Goal: Task Accomplishment & Management: Use online tool/utility

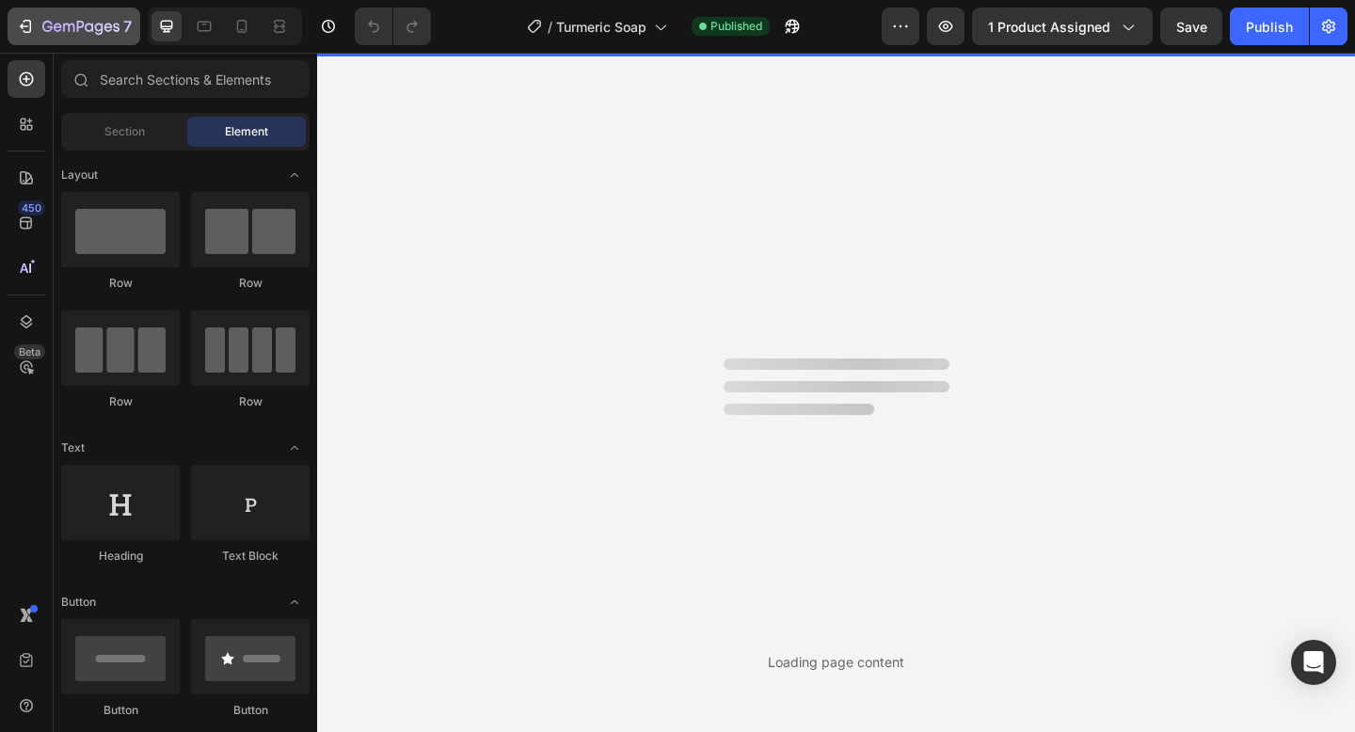
click at [25, 38] on button "7" at bounding box center [74, 27] width 133 height 38
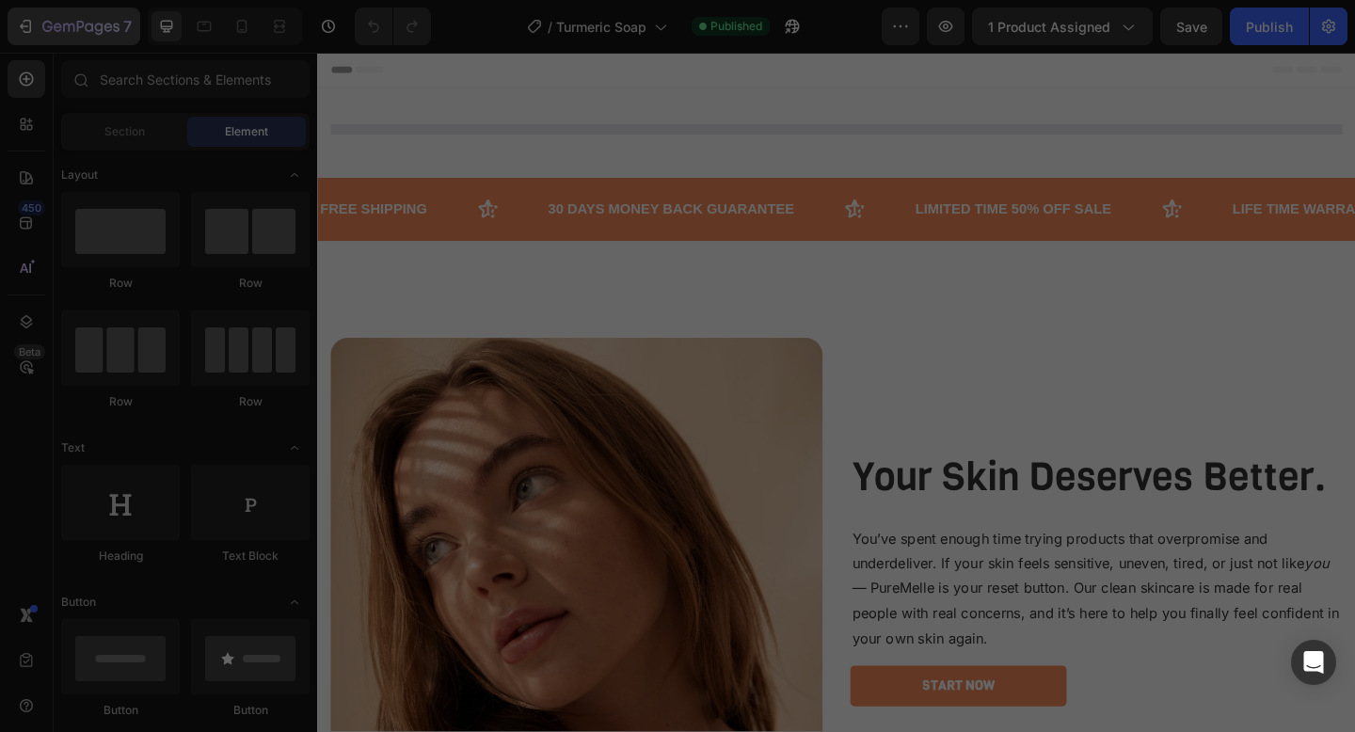
click at [25, 20] on div at bounding box center [677, 366] width 1355 height 732
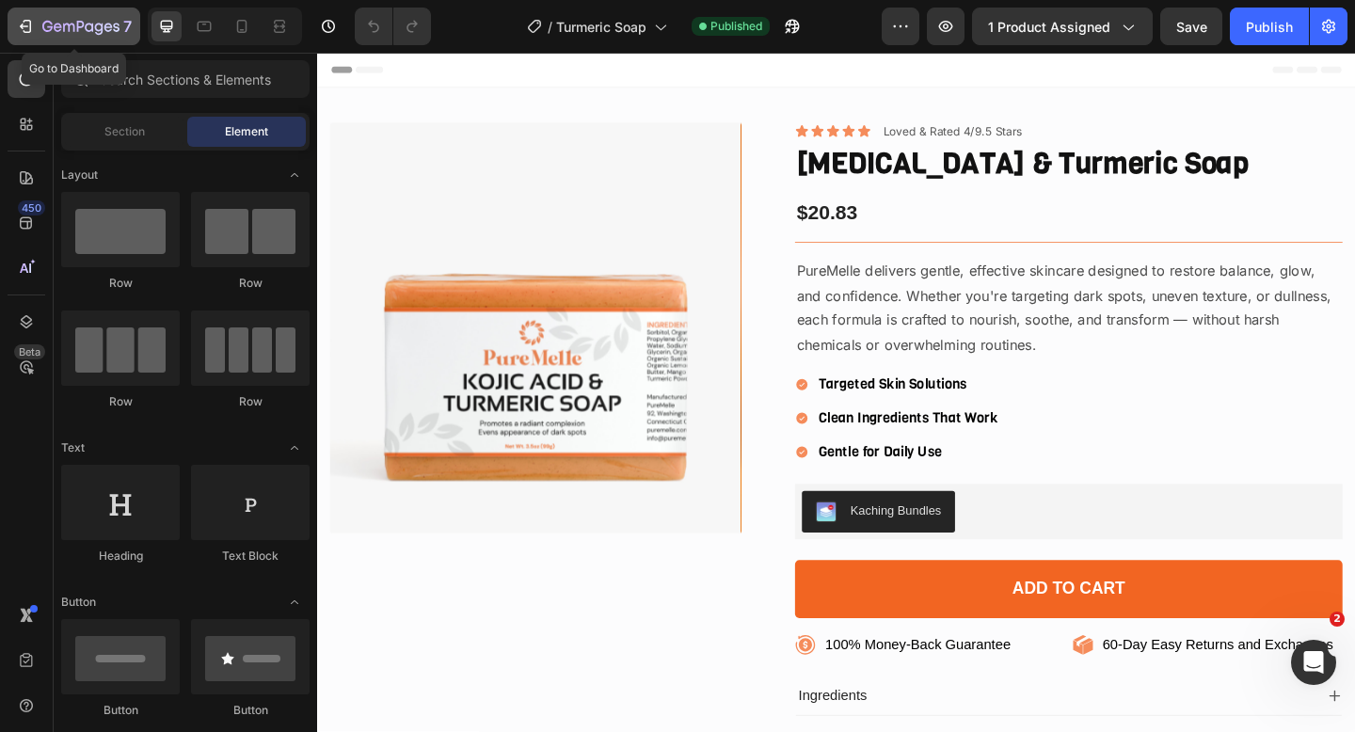
click at [28, 42] on button "7" at bounding box center [74, 27] width 133 height 38
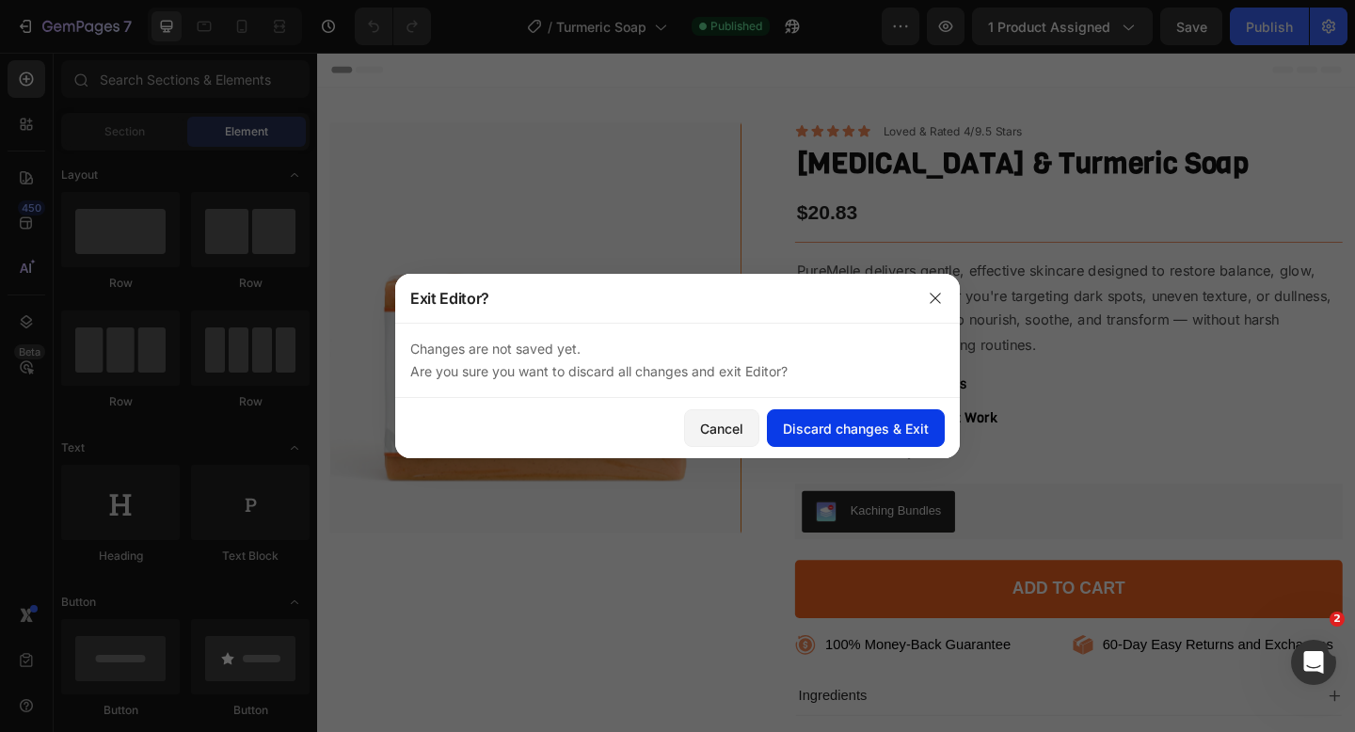
click at [805, 435] on div "Discard changes & Exit" at bounding box center [856, 429] width 146 height 20
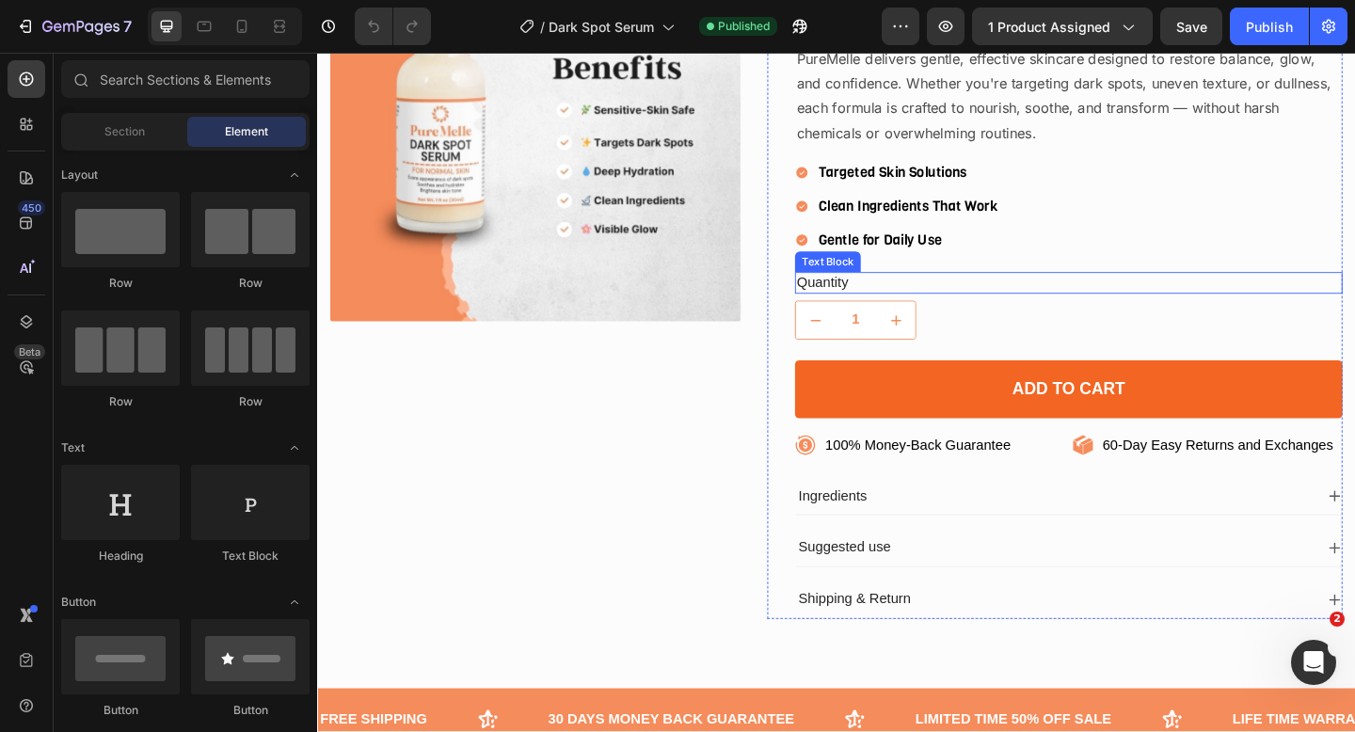
scroll to position [422, 0]
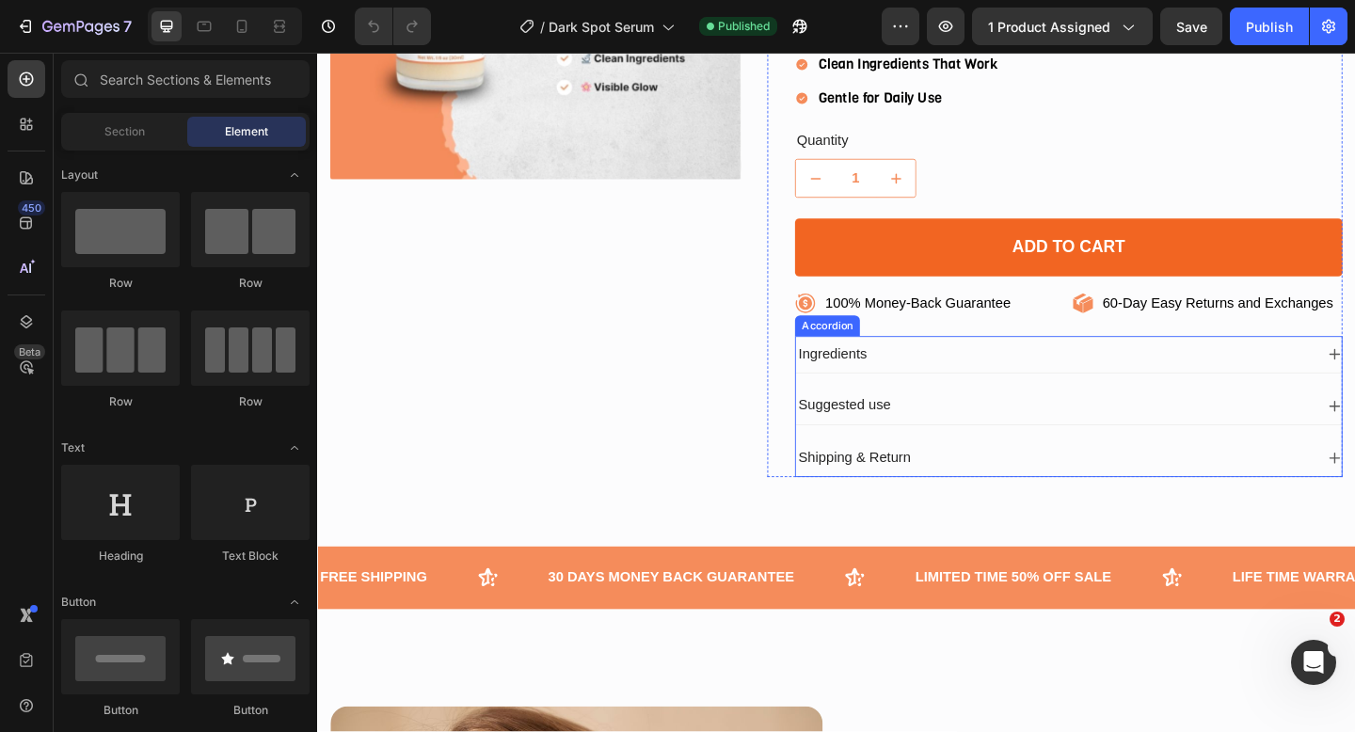
click at [1000, 384] on div "Ingredients" at bounding box center [1119, 381] width 564 height 25
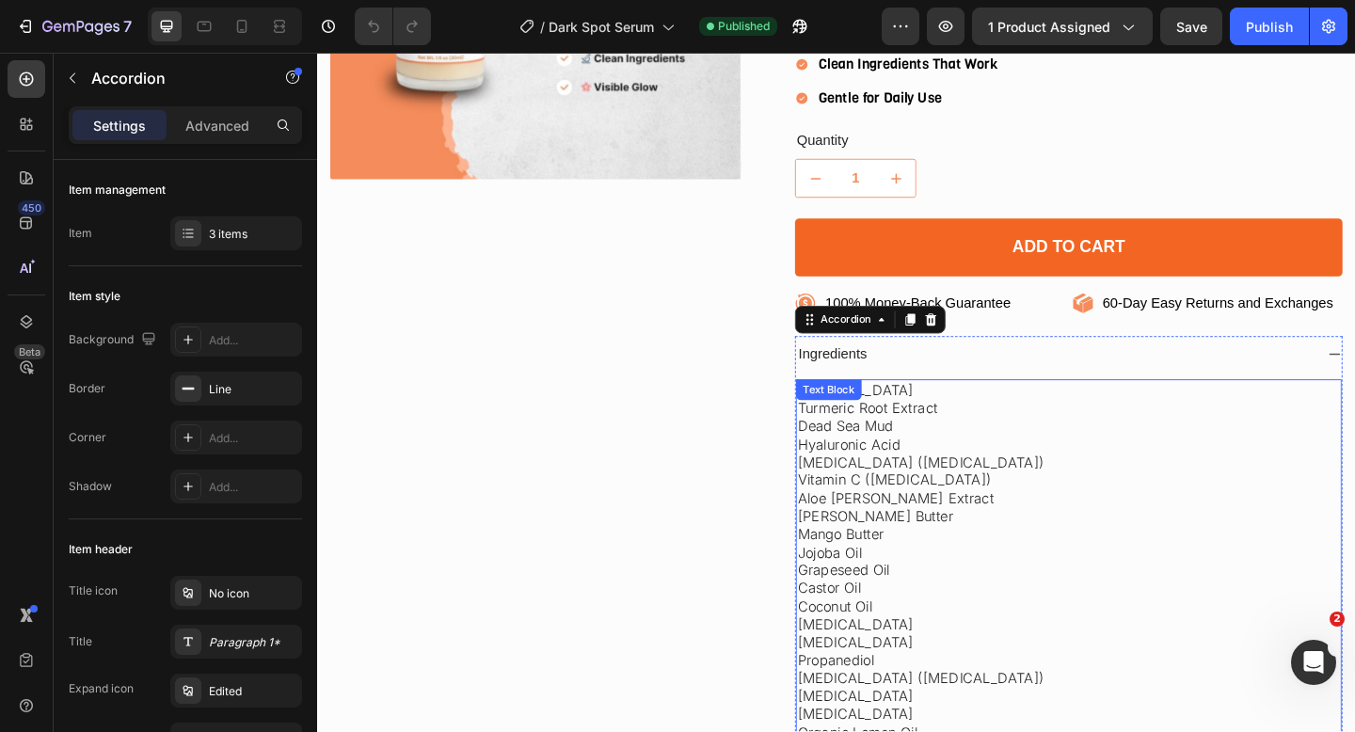
click at [983, 470] on p "Hyaluronic Acid" at bounding box center [1134, 480] width 590 height 20
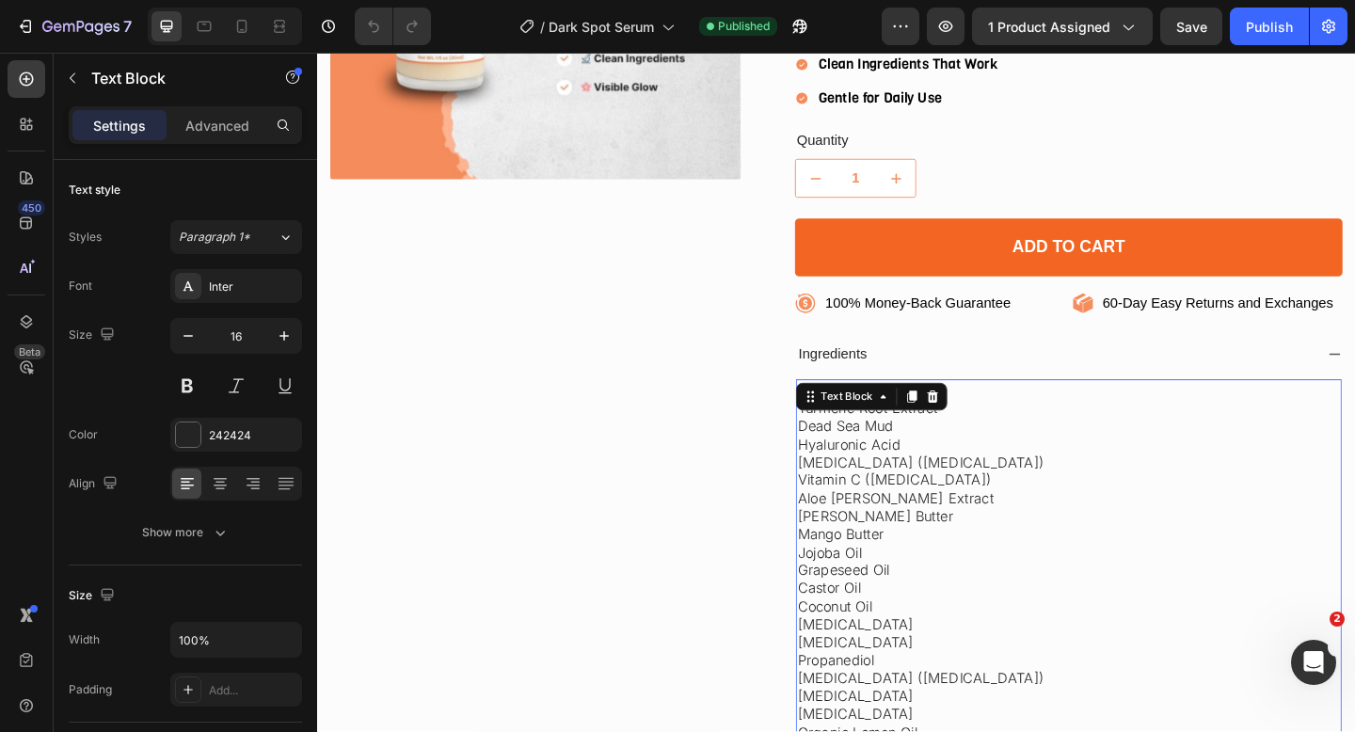
click at [979, 510] on p "Vitamin C (Ascorbic Acid)" at bounding box center [1134, 518] width 590 height 20
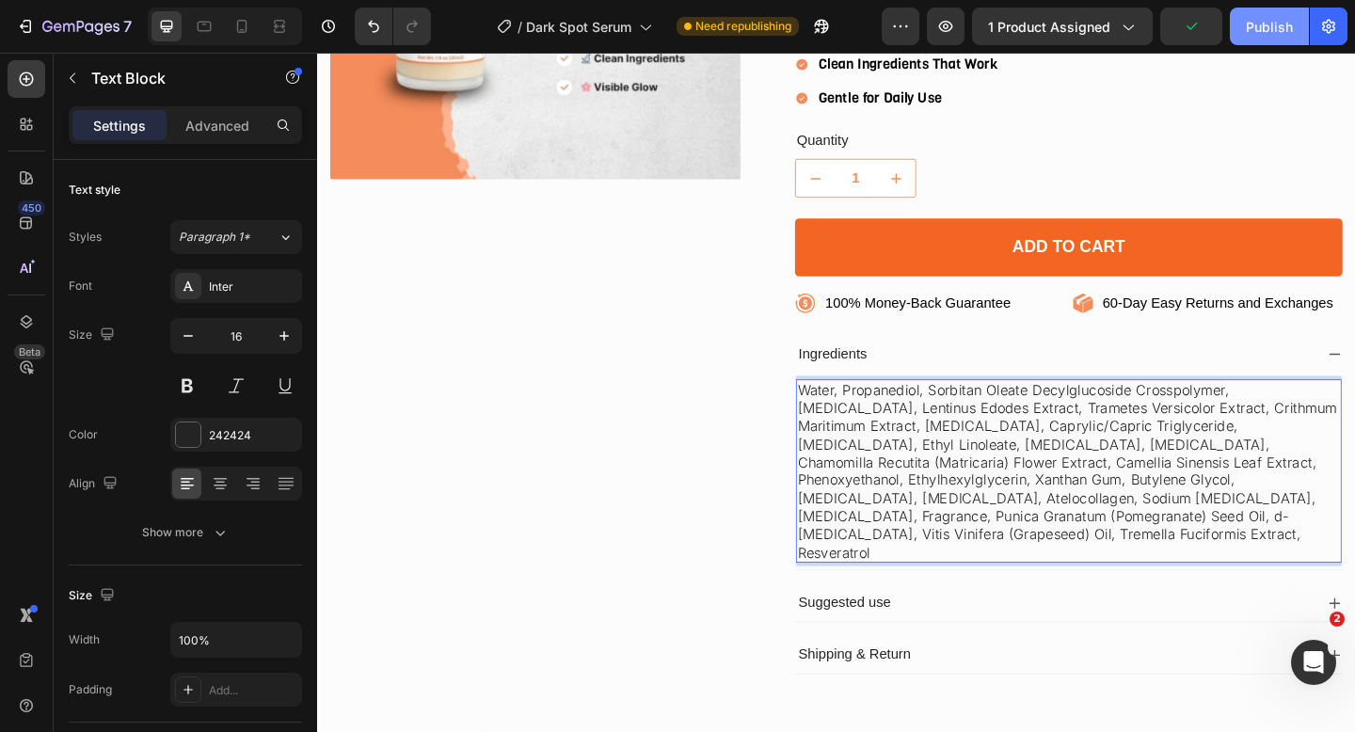
click at [1262, 29] on div "Publish" at bounding box center [1269, 27] width 47 height 20
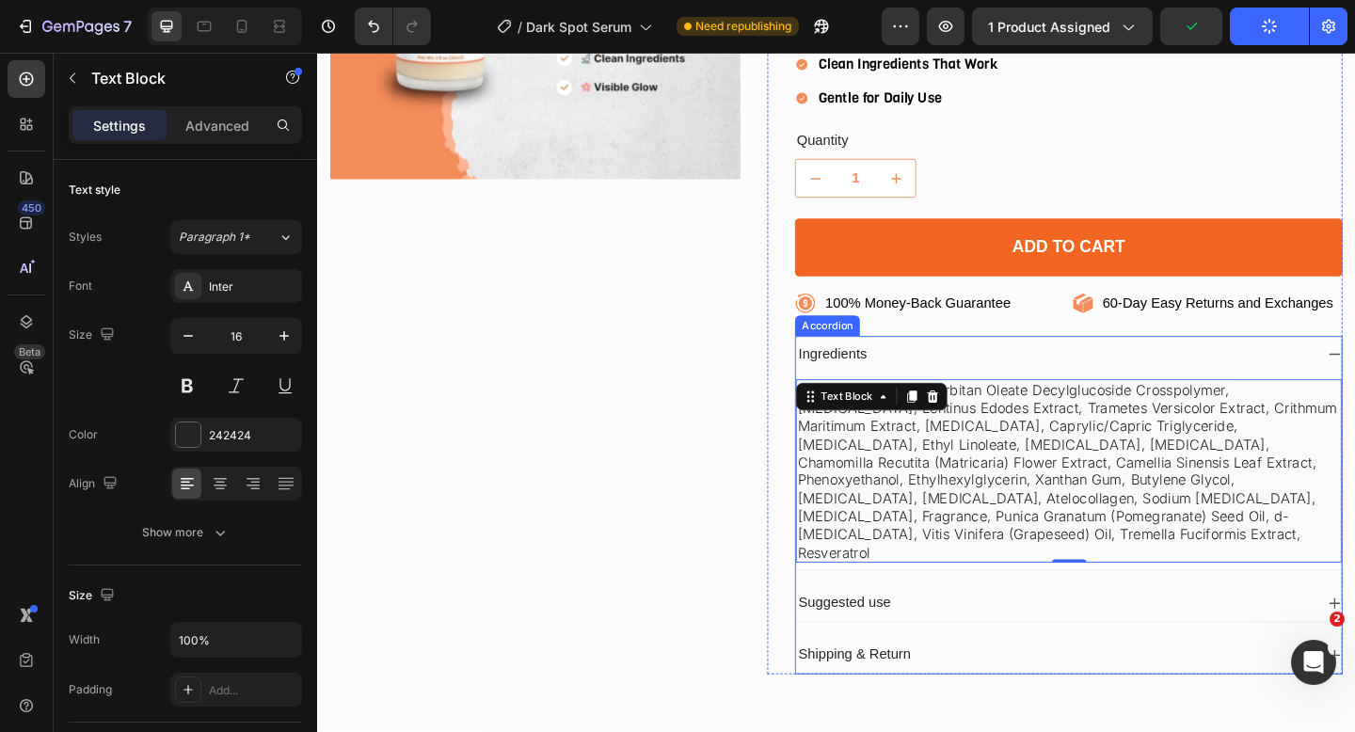
click at [987, 631] on div "Suggested use" at bounding box center [1134, 651] width 594 height 40
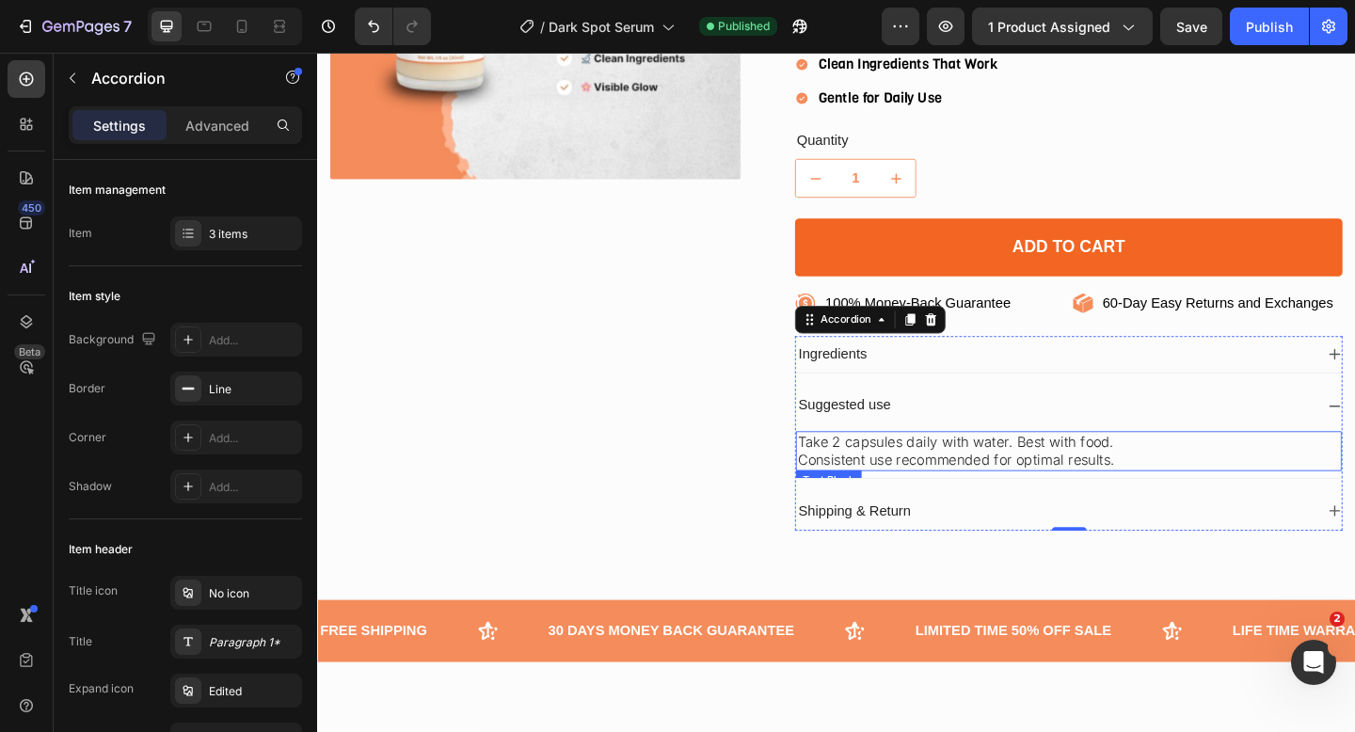
click at [913, 490] on p "Consistent use recommended for optimal results." at bounding box center [1134, 496] width 590 height 20
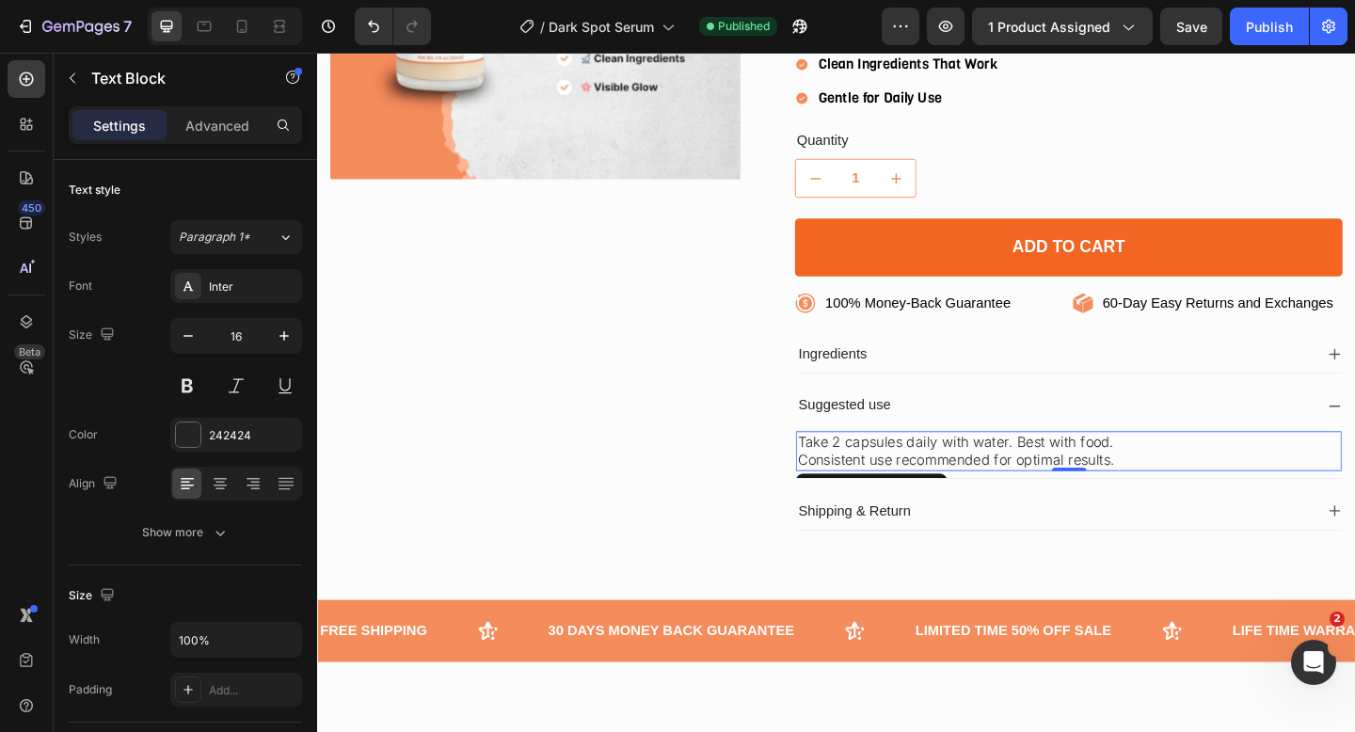
click at [913, 490] on p "Consistent use recommended for optimal results." at bounding box center [1134, 496] width 590 height 20
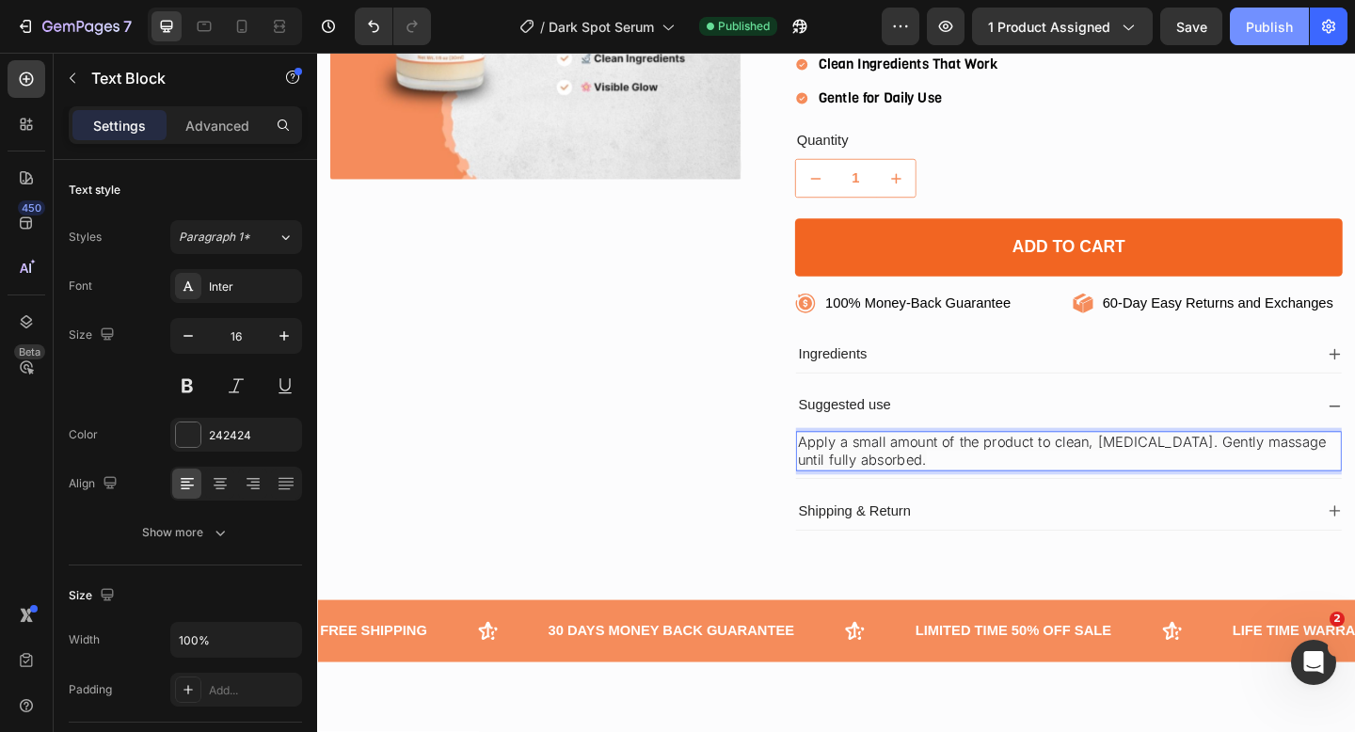
click at [1253, 32] on div "Publish" at bounding box center [1269, 27] width 47 height 20
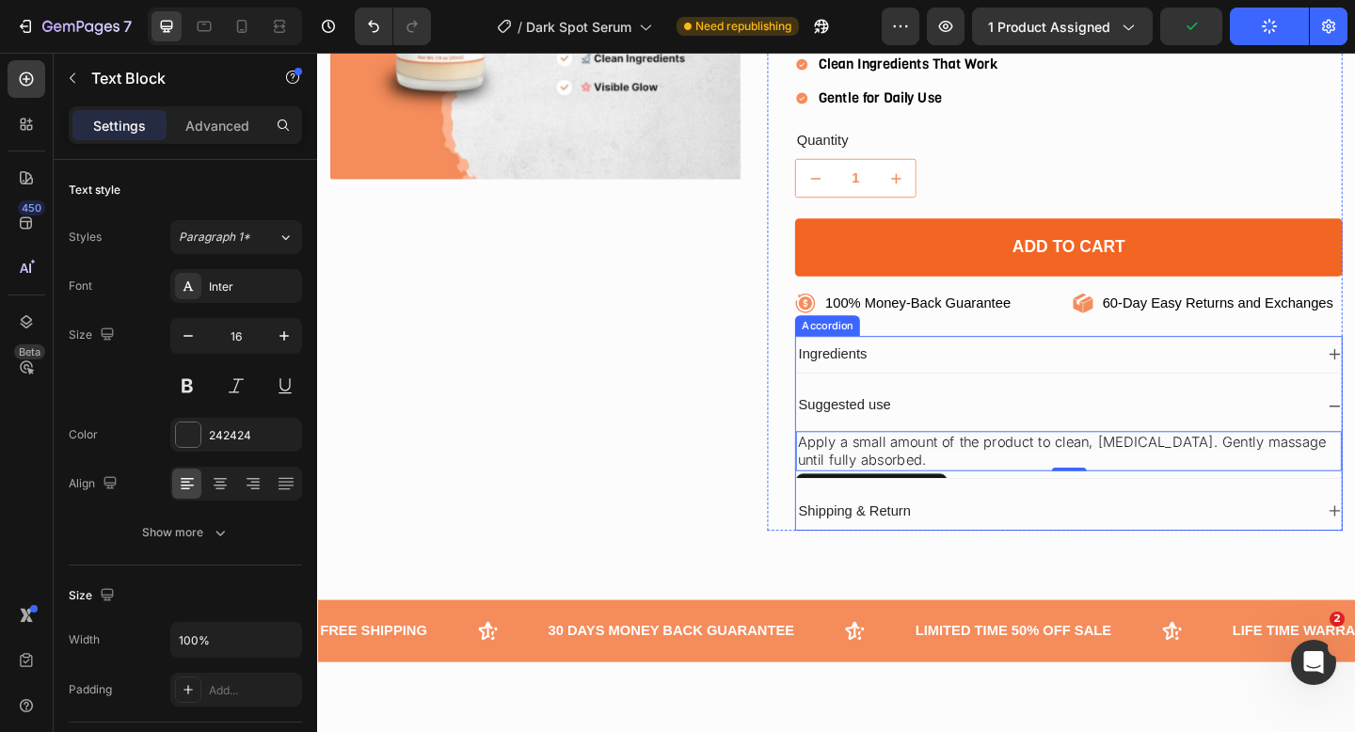
click at [936, 546] on p "Shipping & Return" at bounding box center [901, 552] width 122 height 20
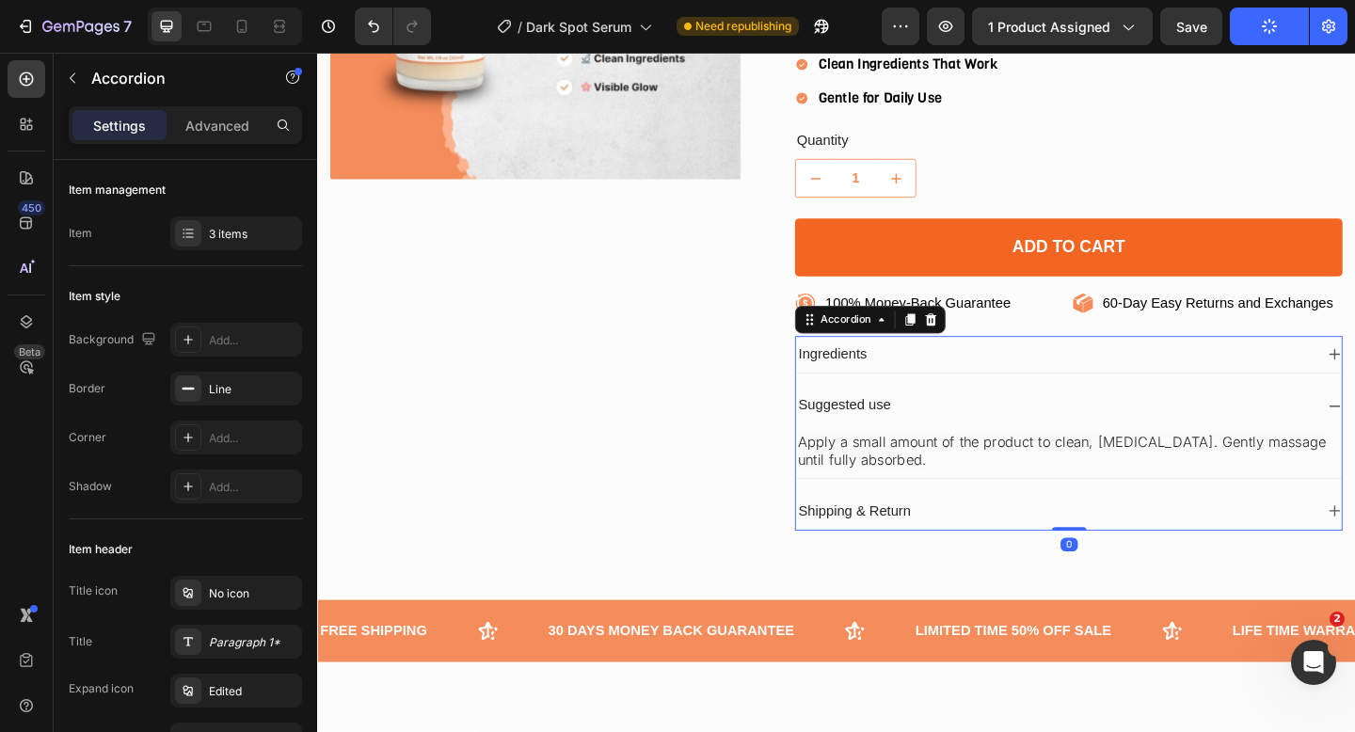
click at [1064, 546] on div "Shipping & Return" at bounding box center [1119, 551] width 564 height 25
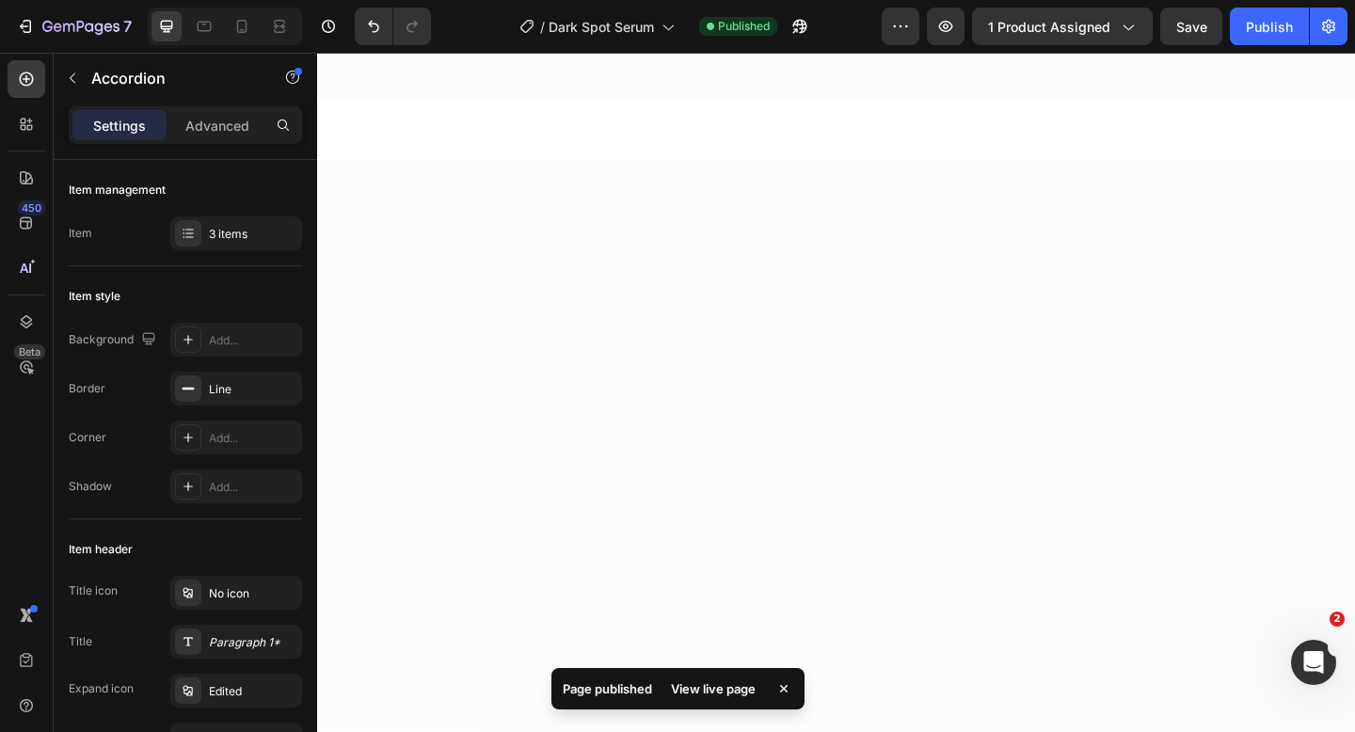
scroll to position [0, 0]
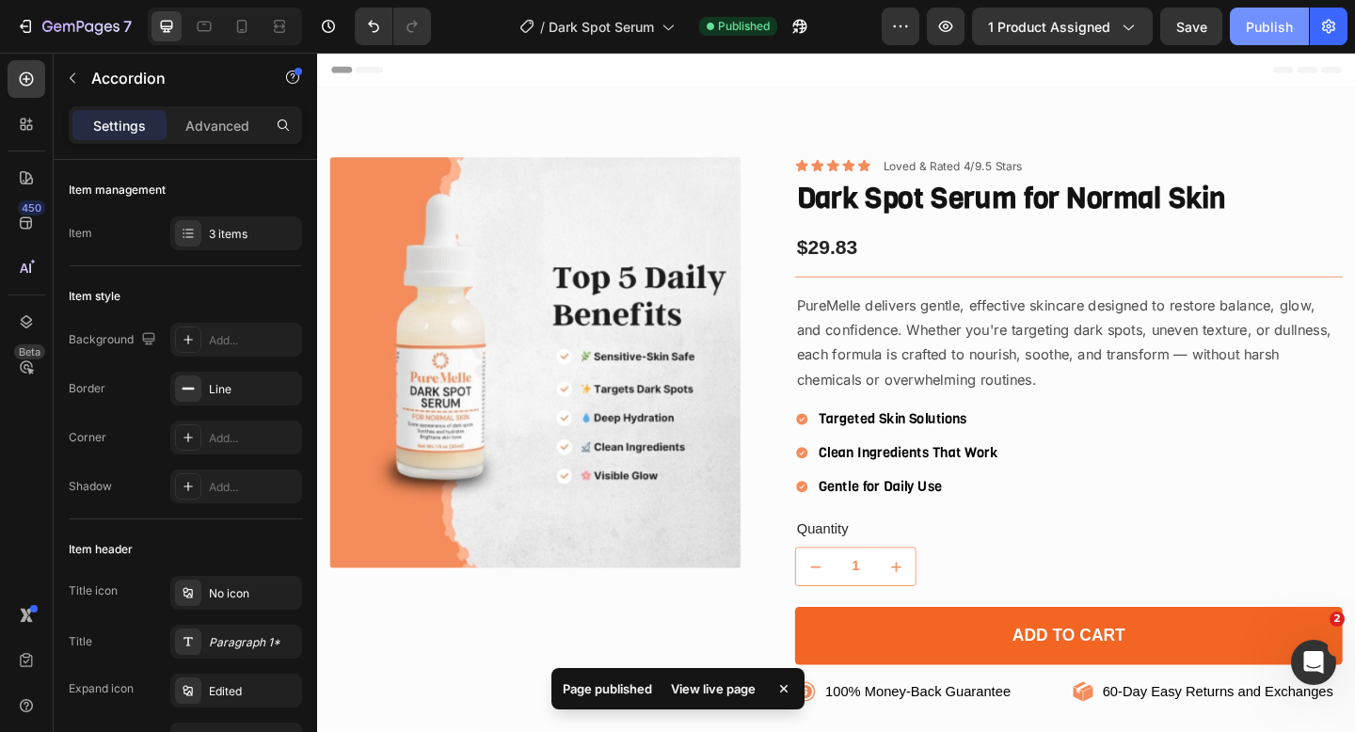
click at [1264, 28] on div "Publish" at bounding box center [1269, 27] width 47 height 20
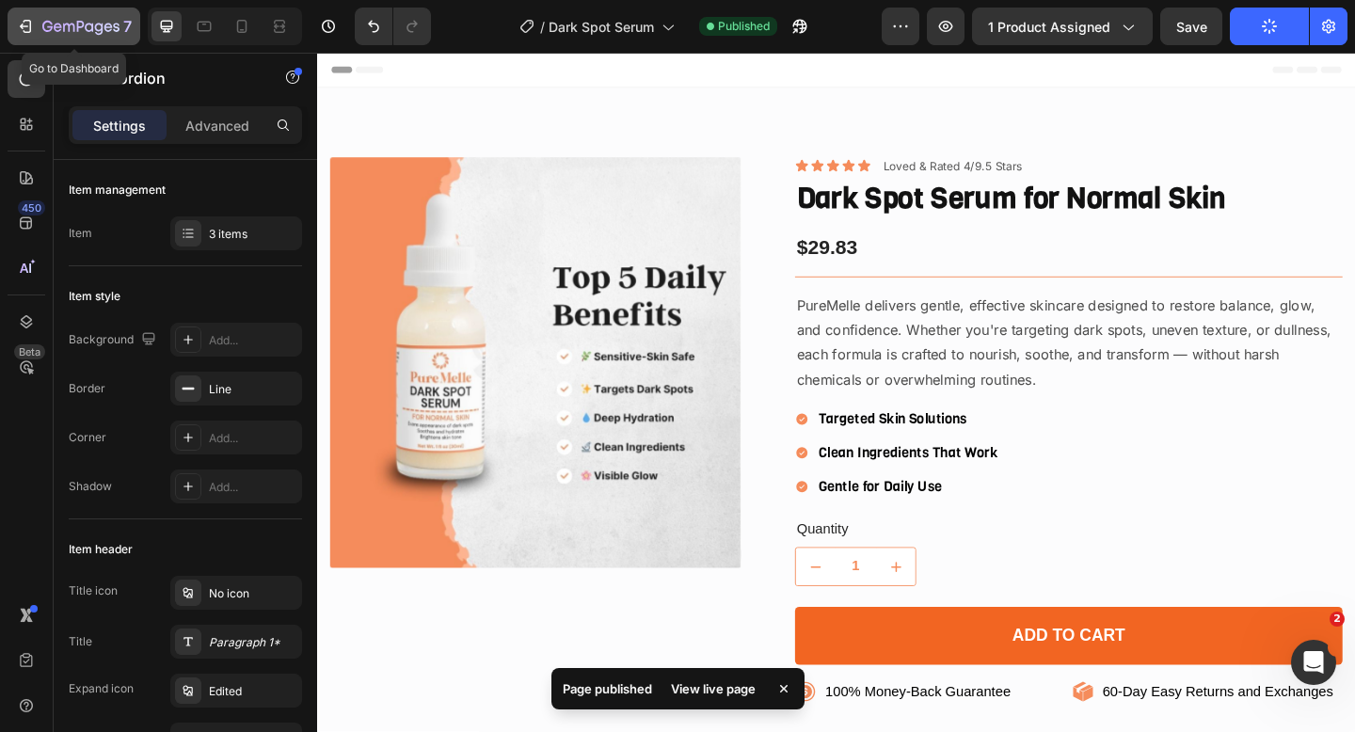
click at [12, 24] on button "7" at bounding box center [74, 27] width 133 height 38
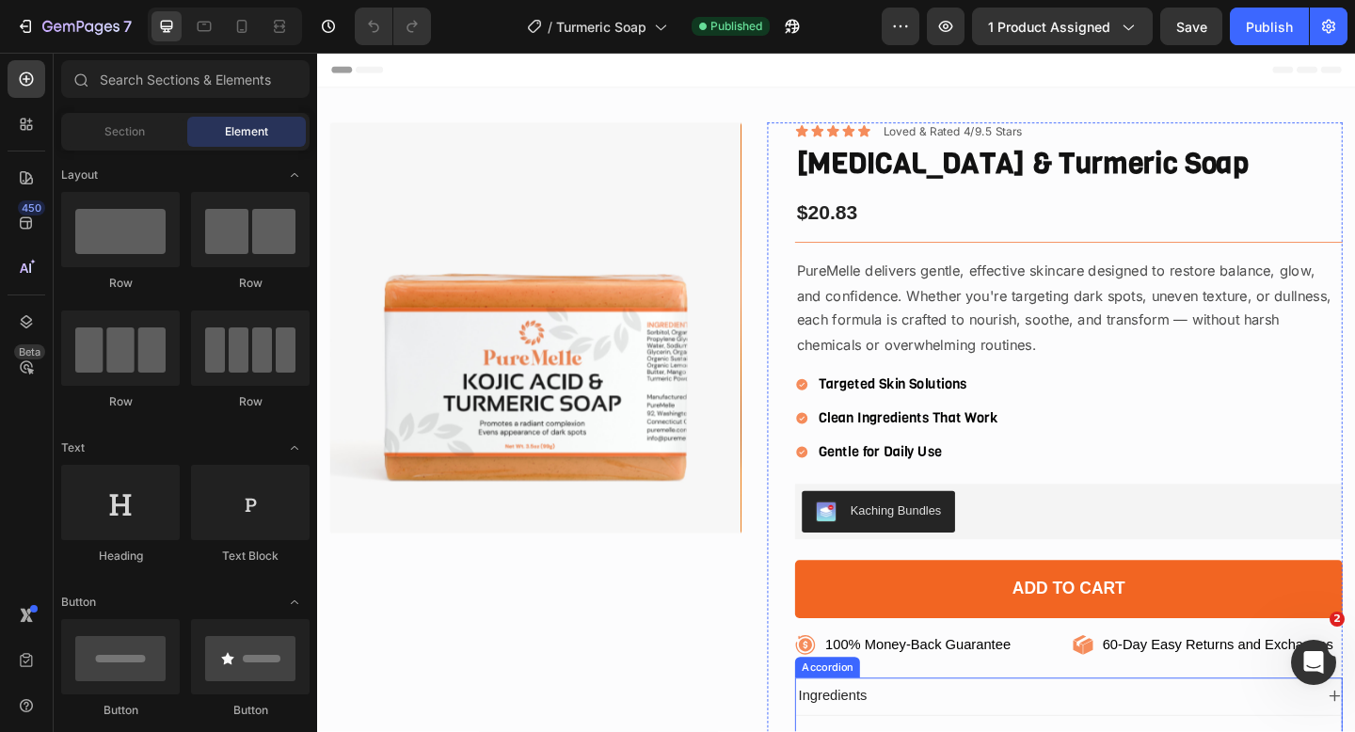
scroll to position [170, 0]
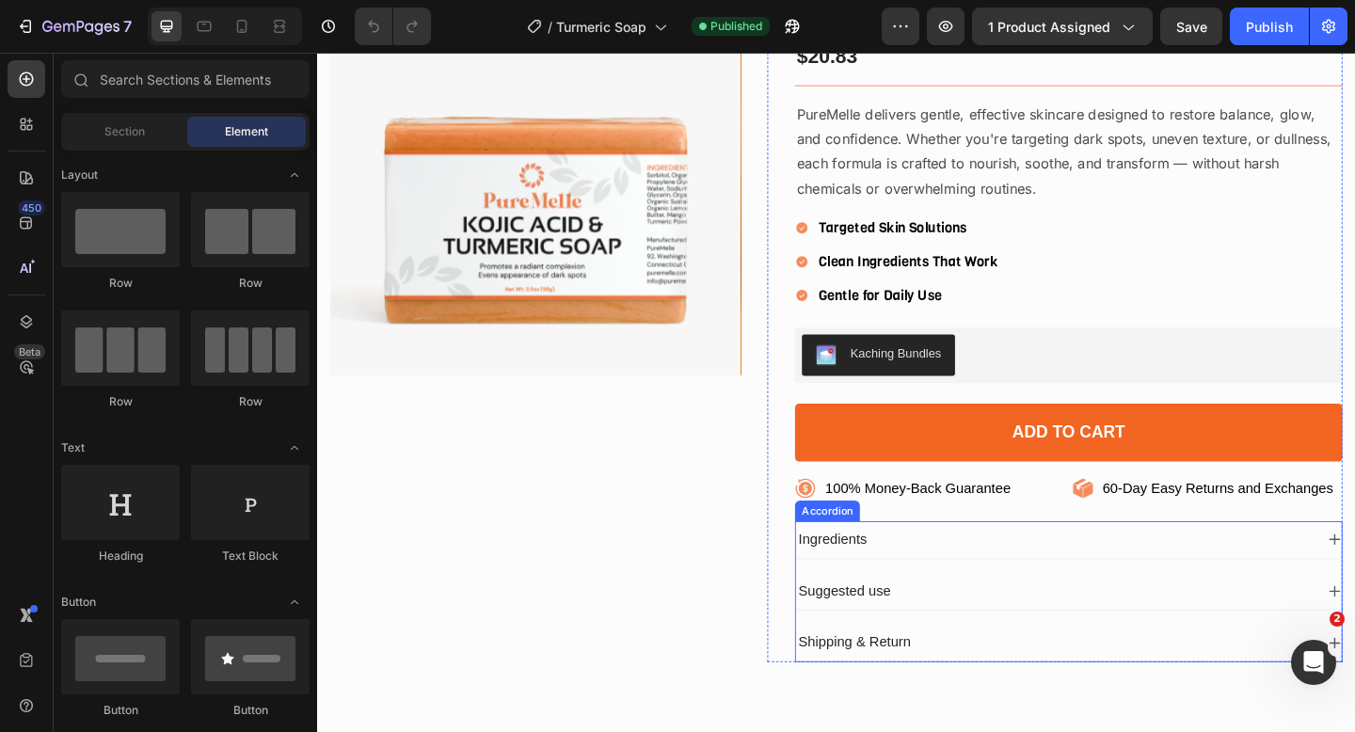
click at [963, 638] on div "Suggested use" at bounding box center [1119, 639] width 564 height 25
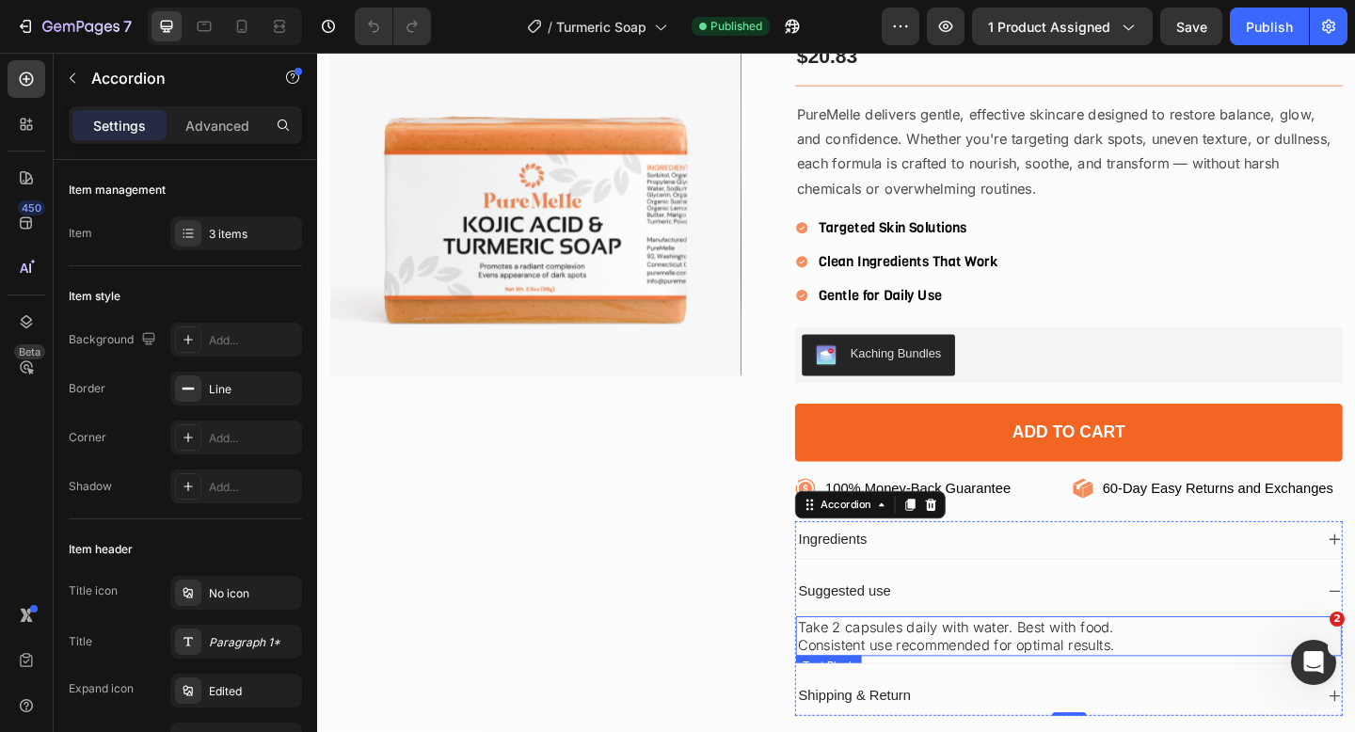
click at [996, 705] on p "Consistent use recommended for optimal results." at bounding box center [1134, 698] width 590 height 20
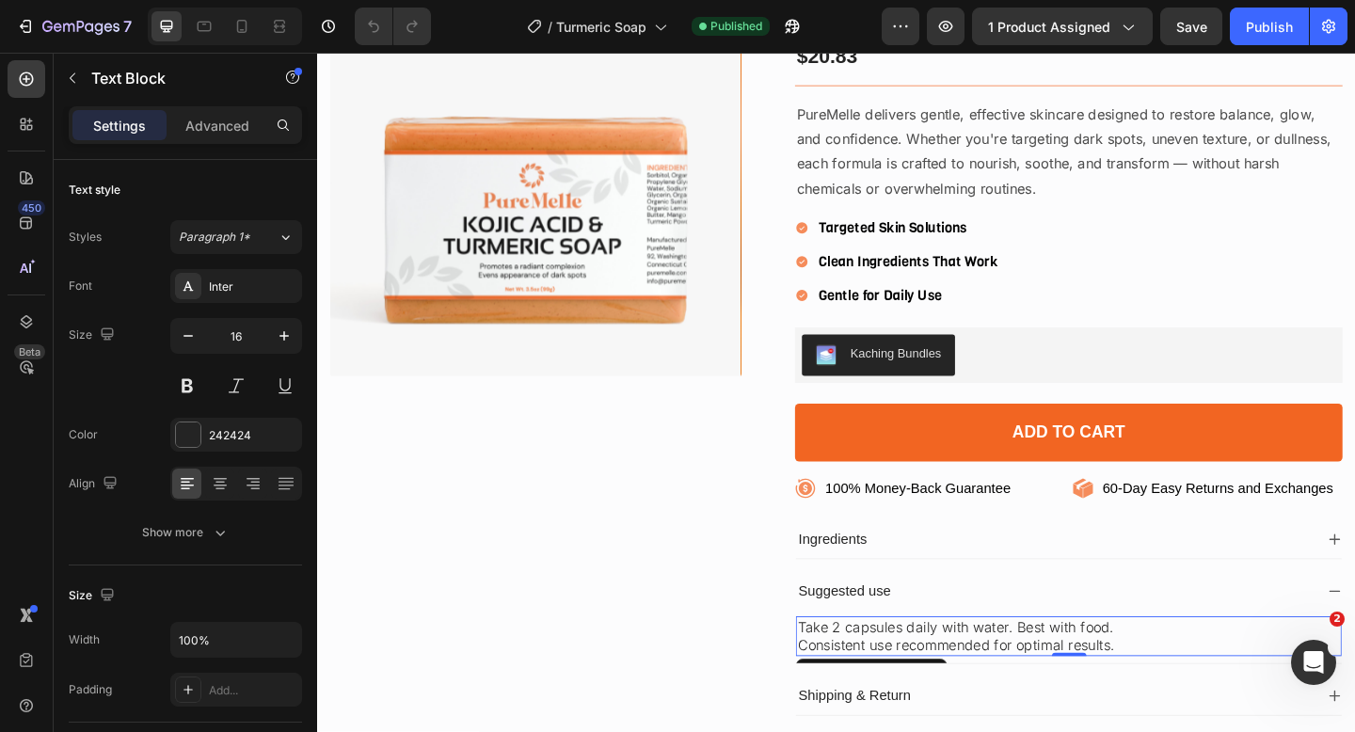
click at [996, 682] on p "Take 2 capsules daily with water. Best with food." at bounding box center [1134, 678] width 590 height 20
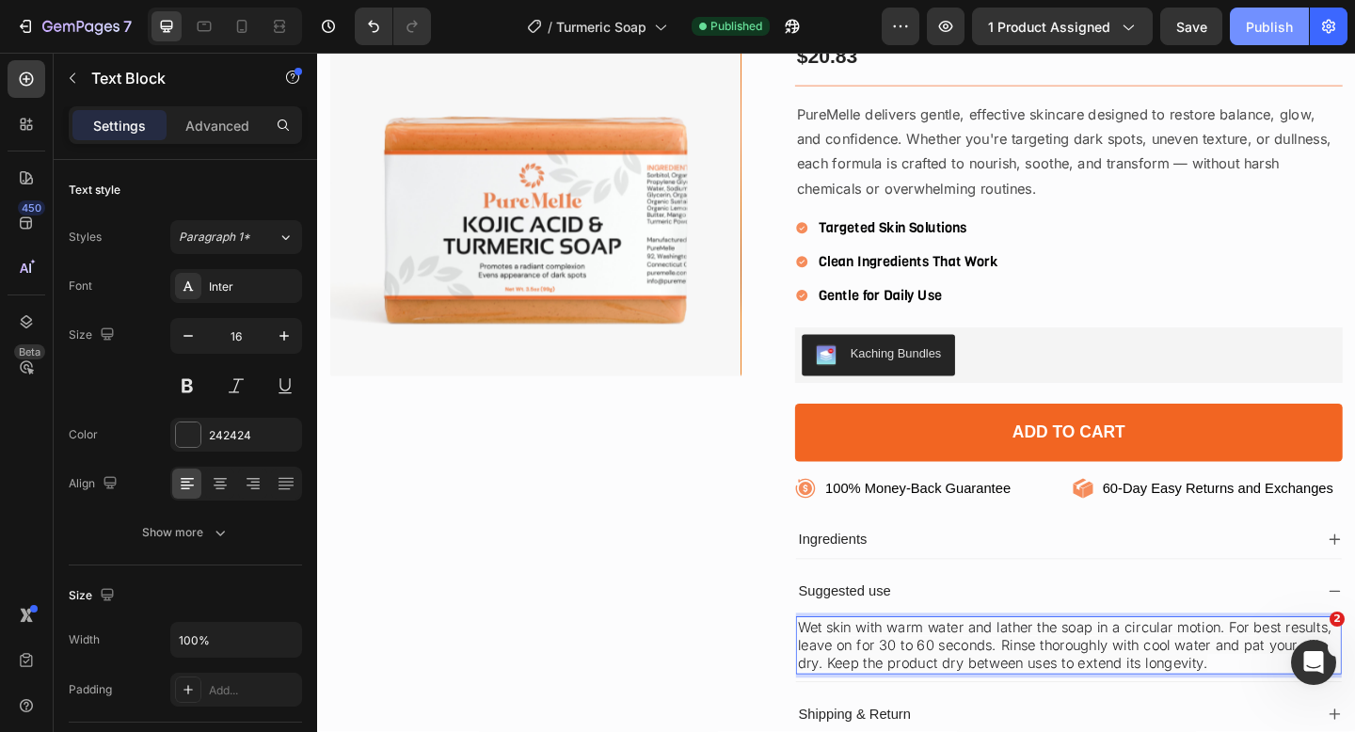
click at [1263, 24] on div "Publish" at bounding box center [1269, 27] width 47 height 20
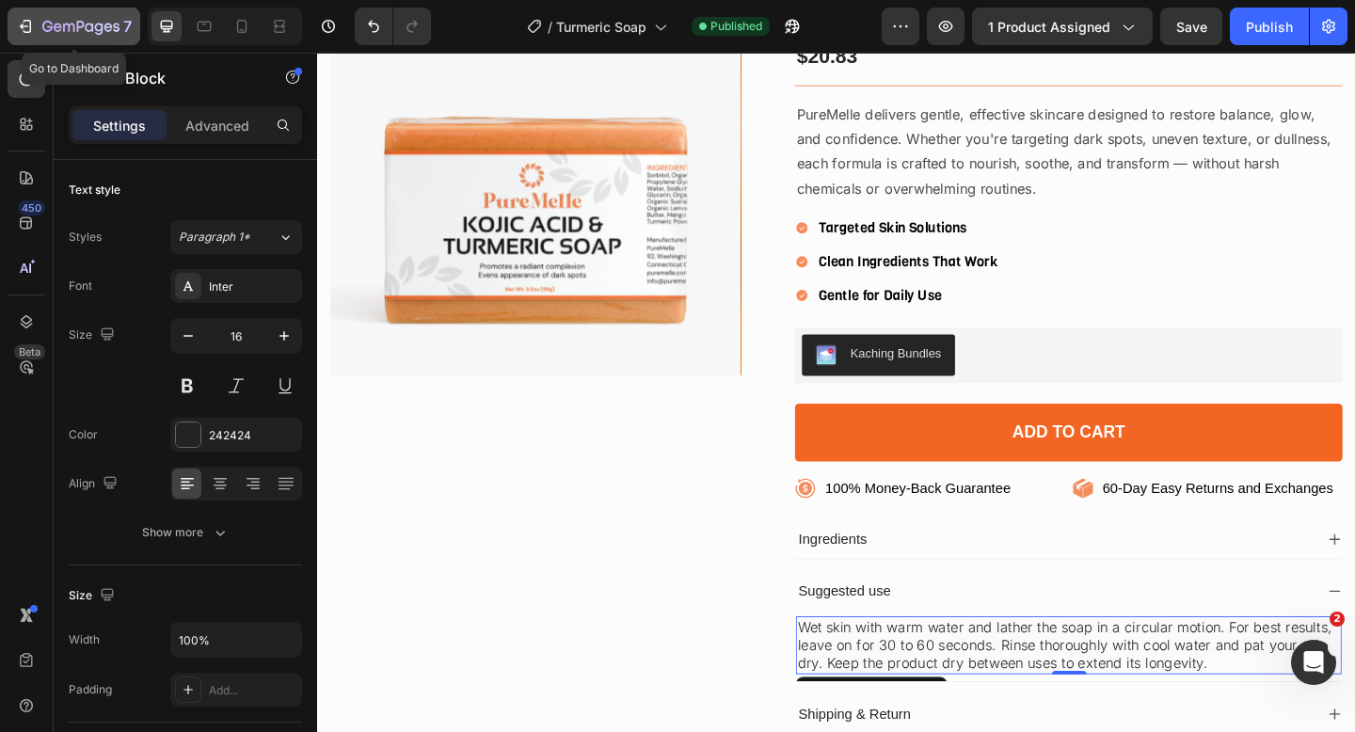
click at [40, 29] on div "7" at bounding box center [74, 26] width 116 height 23
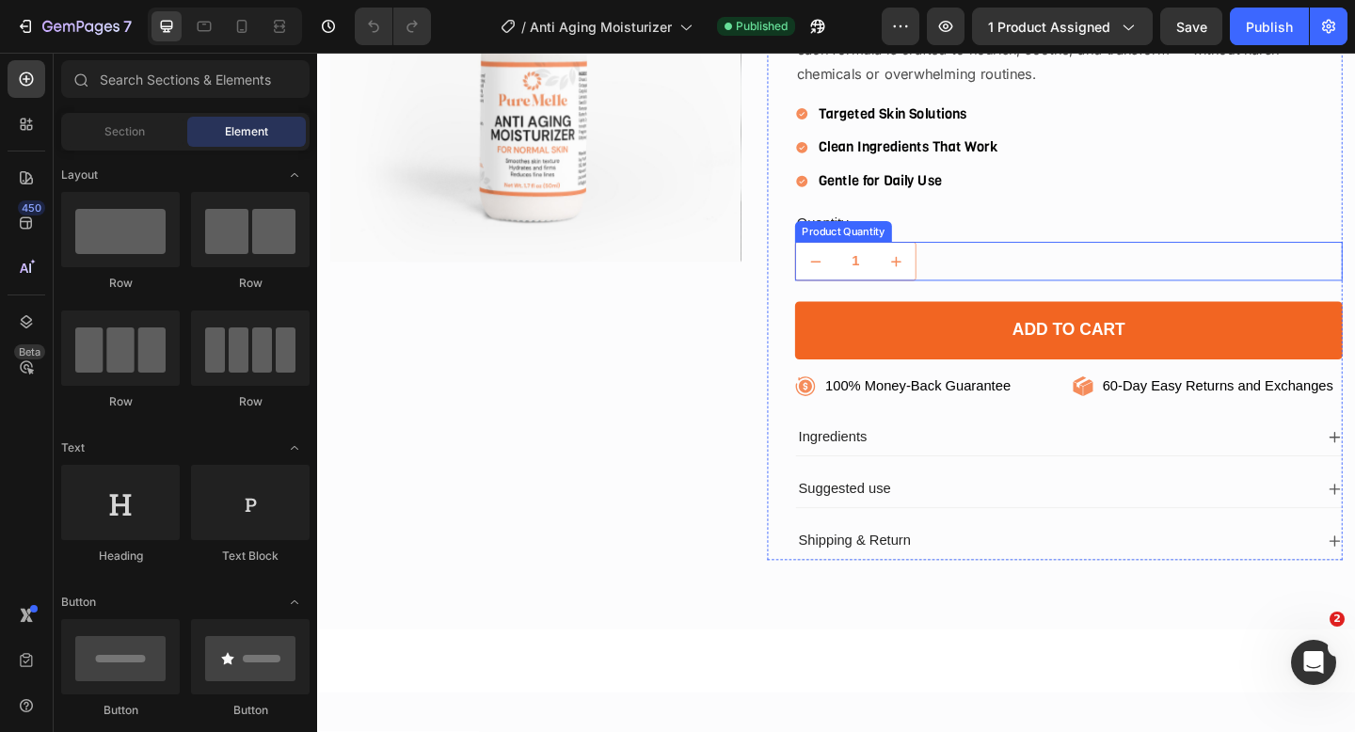
scroll to position [429, 0]
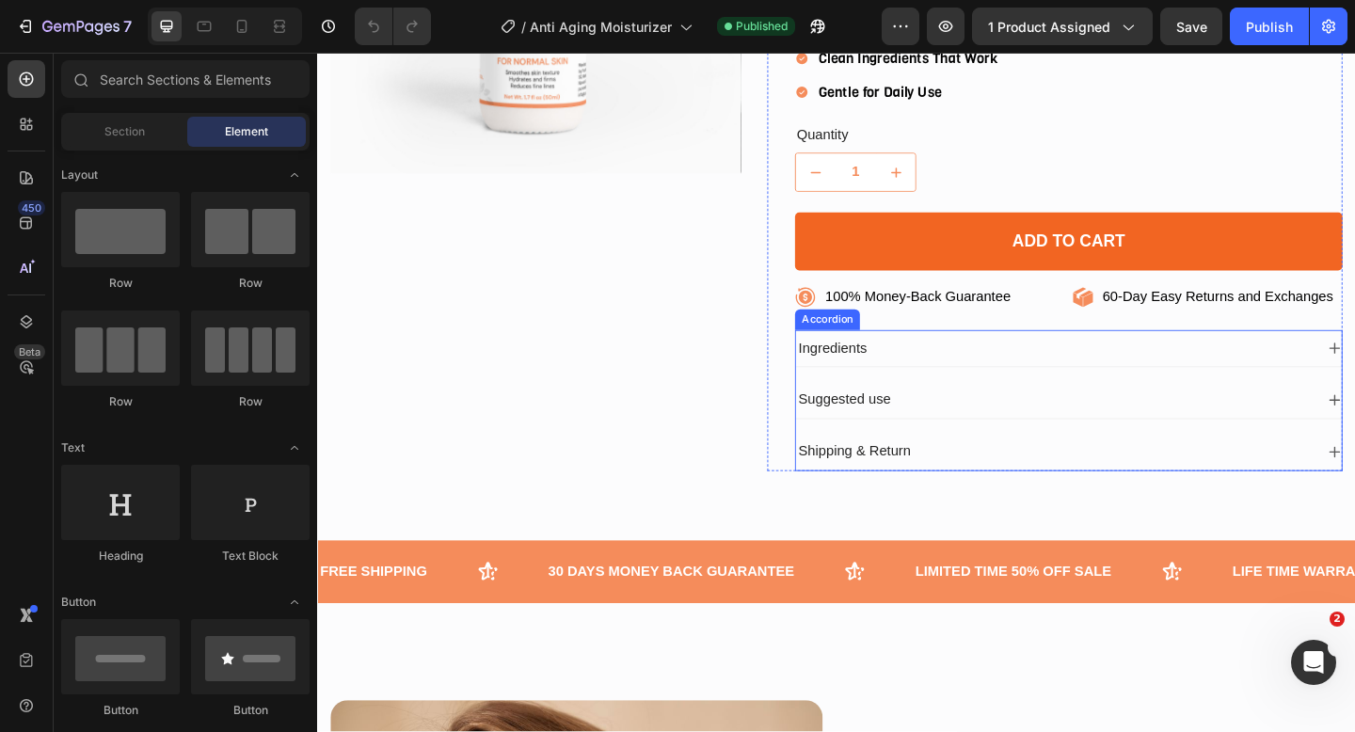
click at [1006, 371] on div "Ingredients" at bounding box center [1119, 374] width 564 height 25
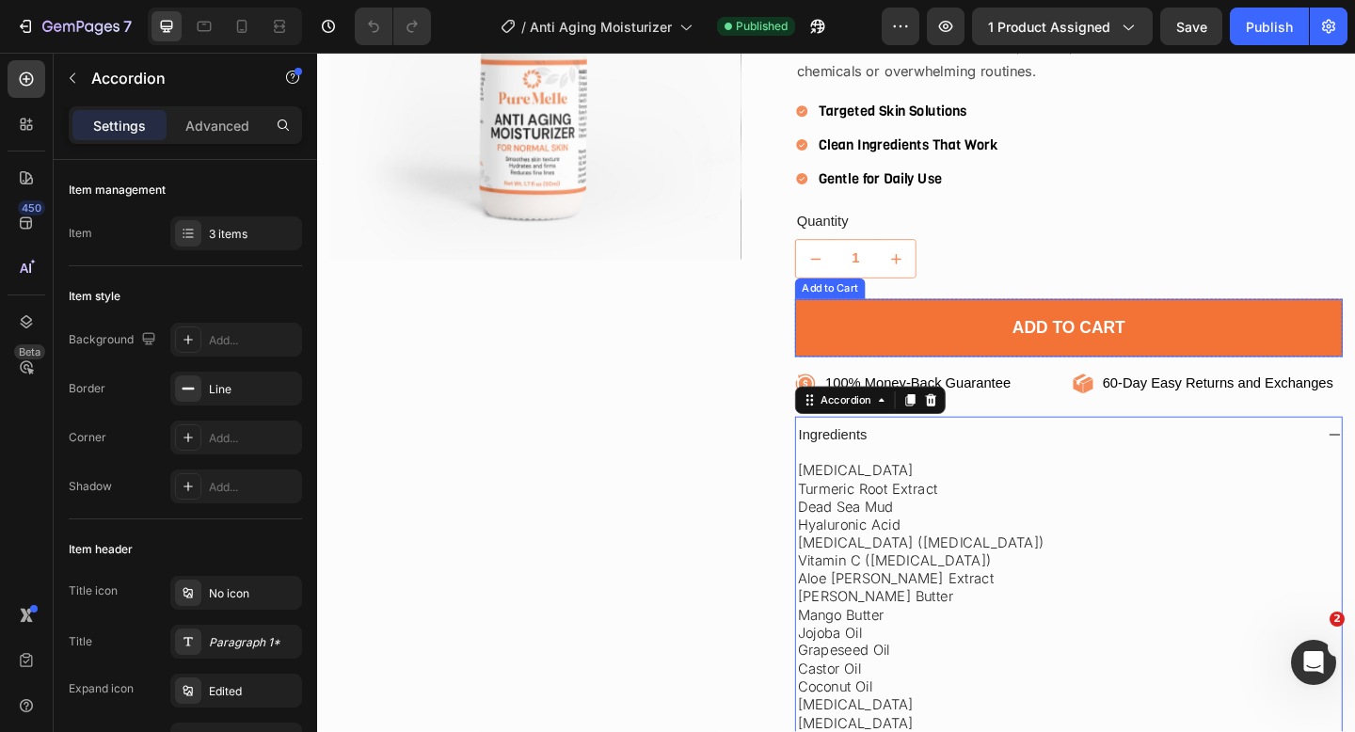
scroll to position [363, 0]
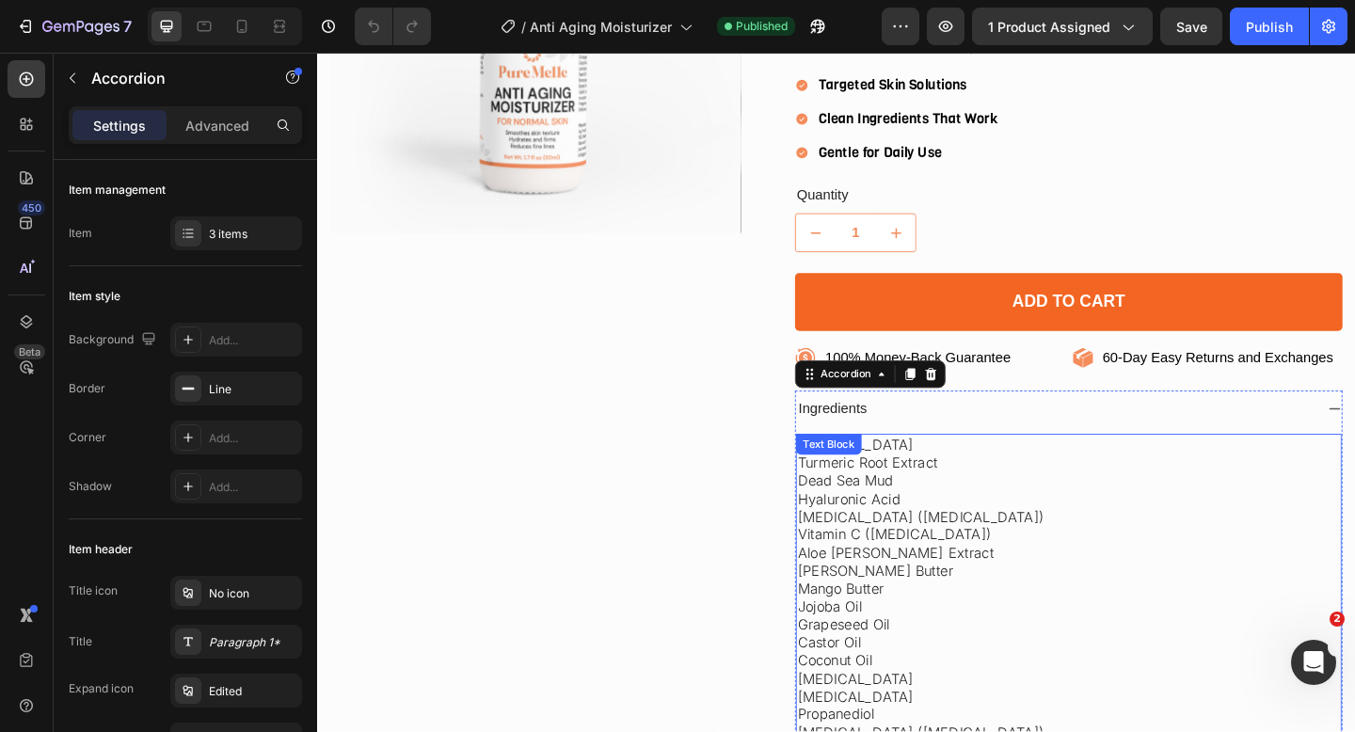
click at [979, 592] on p "Aloe Vera Extract" at bounding box center [1134, 597] width 590 height 20
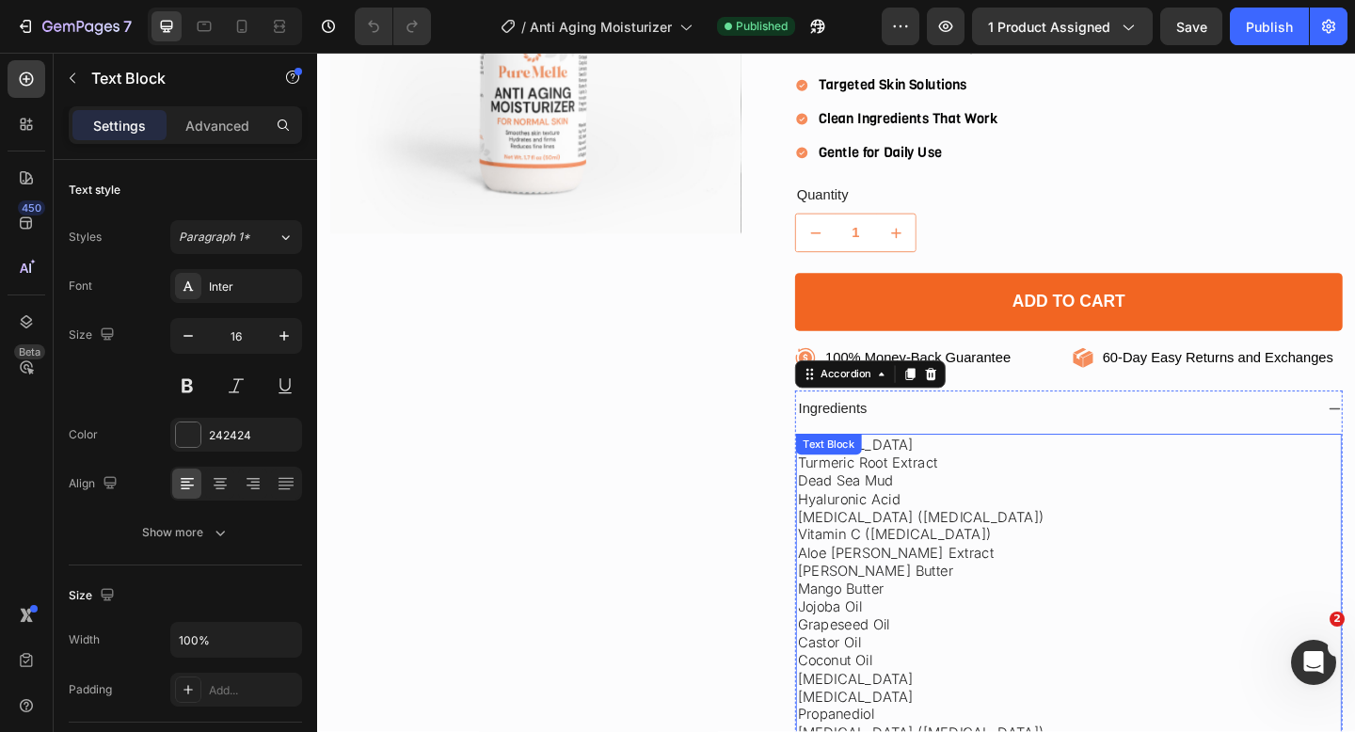
click at [979, 592] on p "Aloe Vera Extract" at bounding box center [1134, 597] width 590 height 20
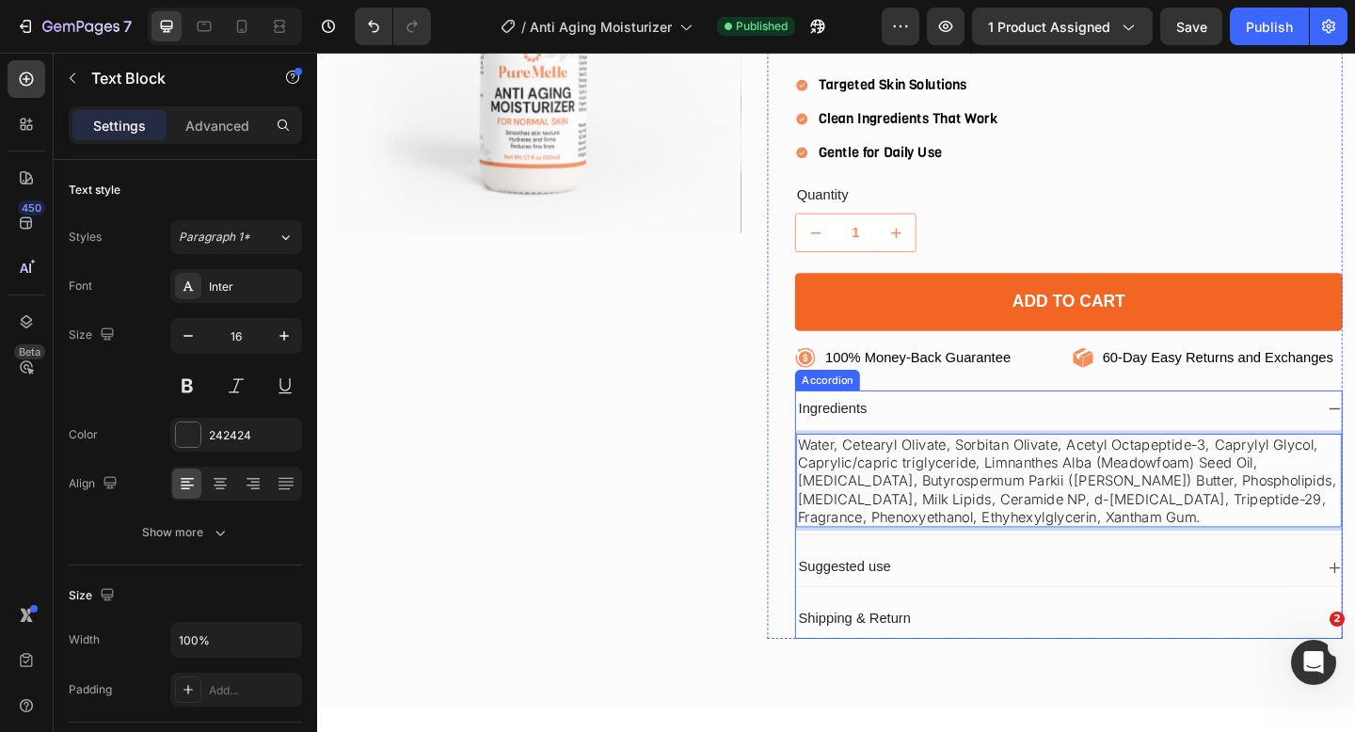
click at [988, 613] on div "Suggested use" at bounding box center [1119, 612] width 564 height 25
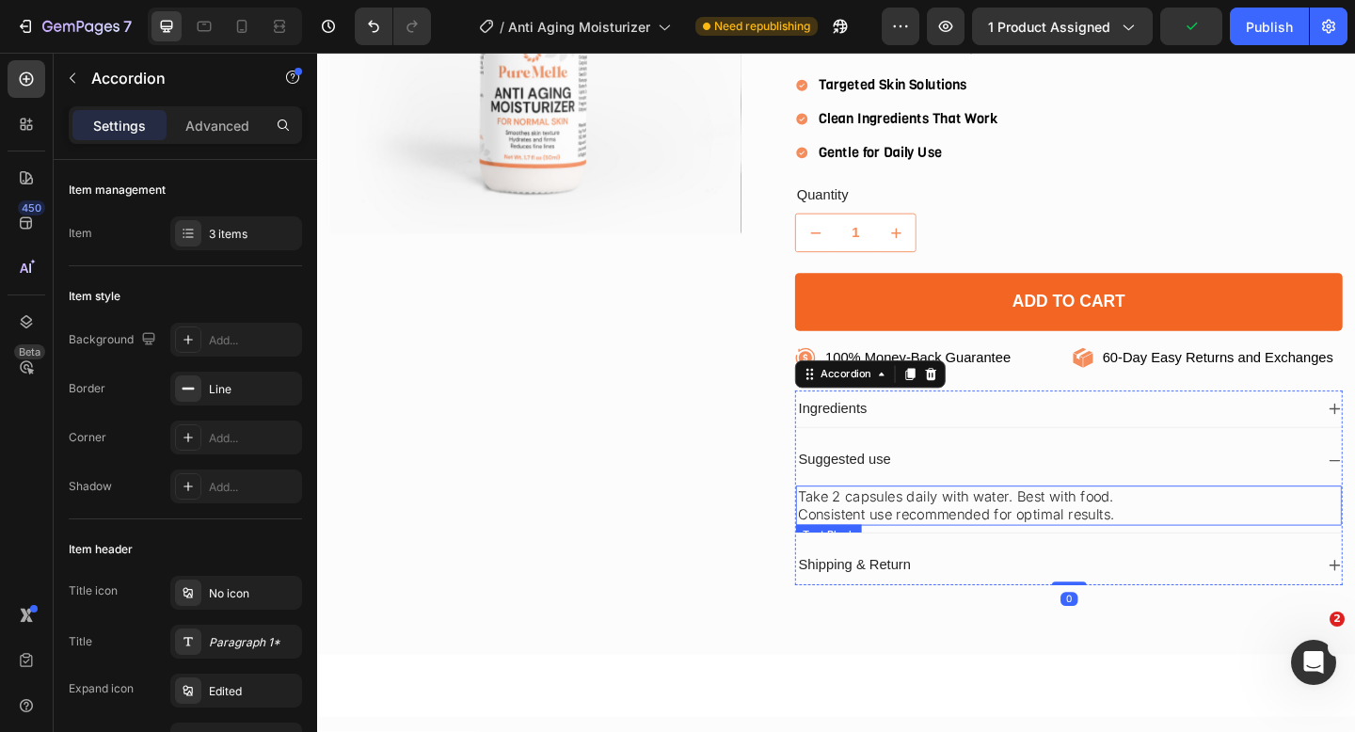
click at [961, 548] on p "Consistent use recommended for optimal results." at bounding box center [1134, 556] width 590 height 20
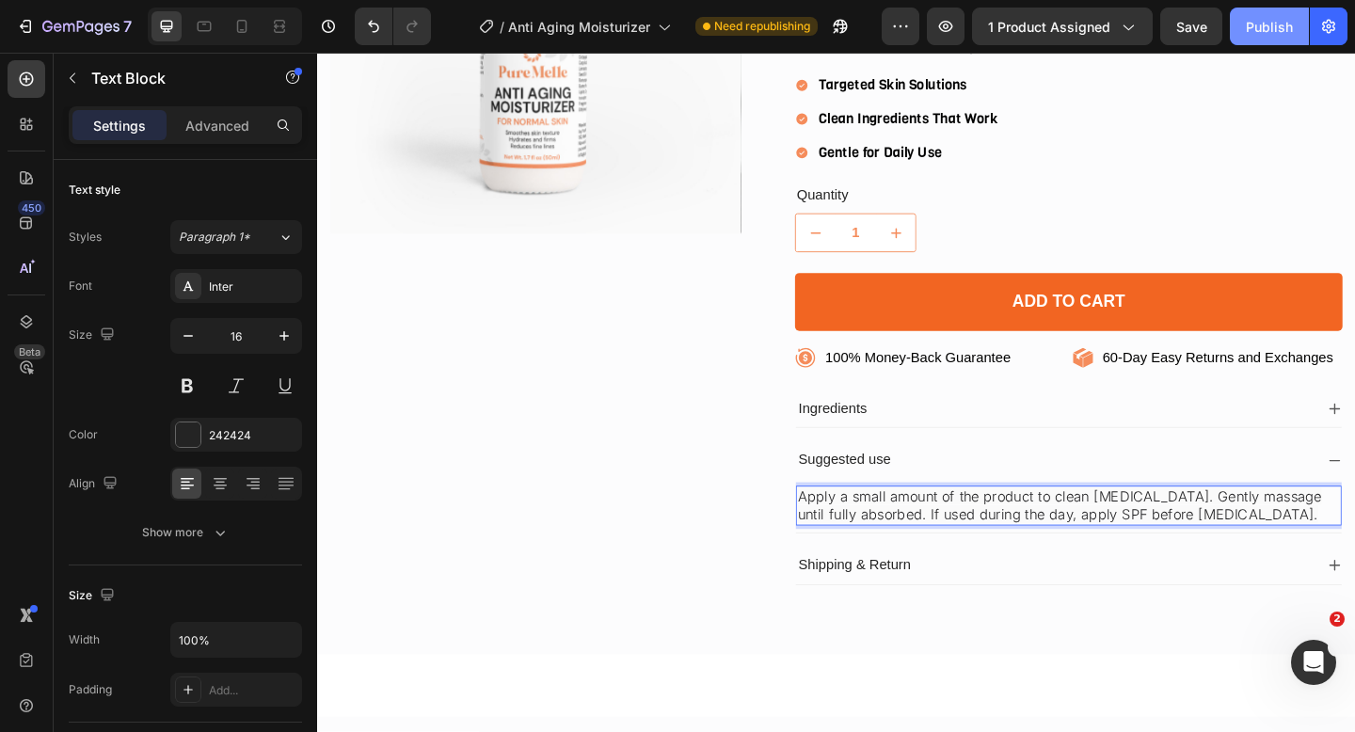
click at [1282, 28] on div "Publish" at bounding box center [1269, 27] width 47 height 20
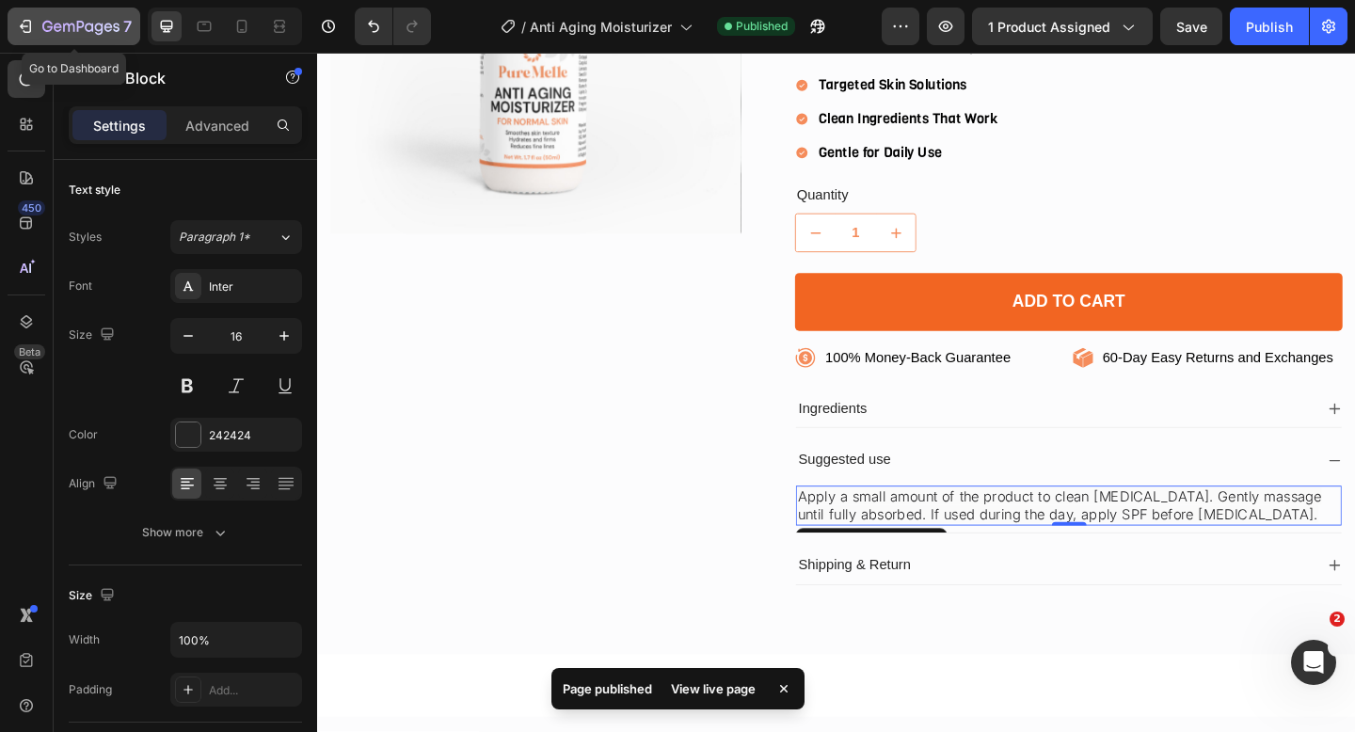
click at [20, 33] on icon "button" at bounding box center [25, 26] width 19 height 19
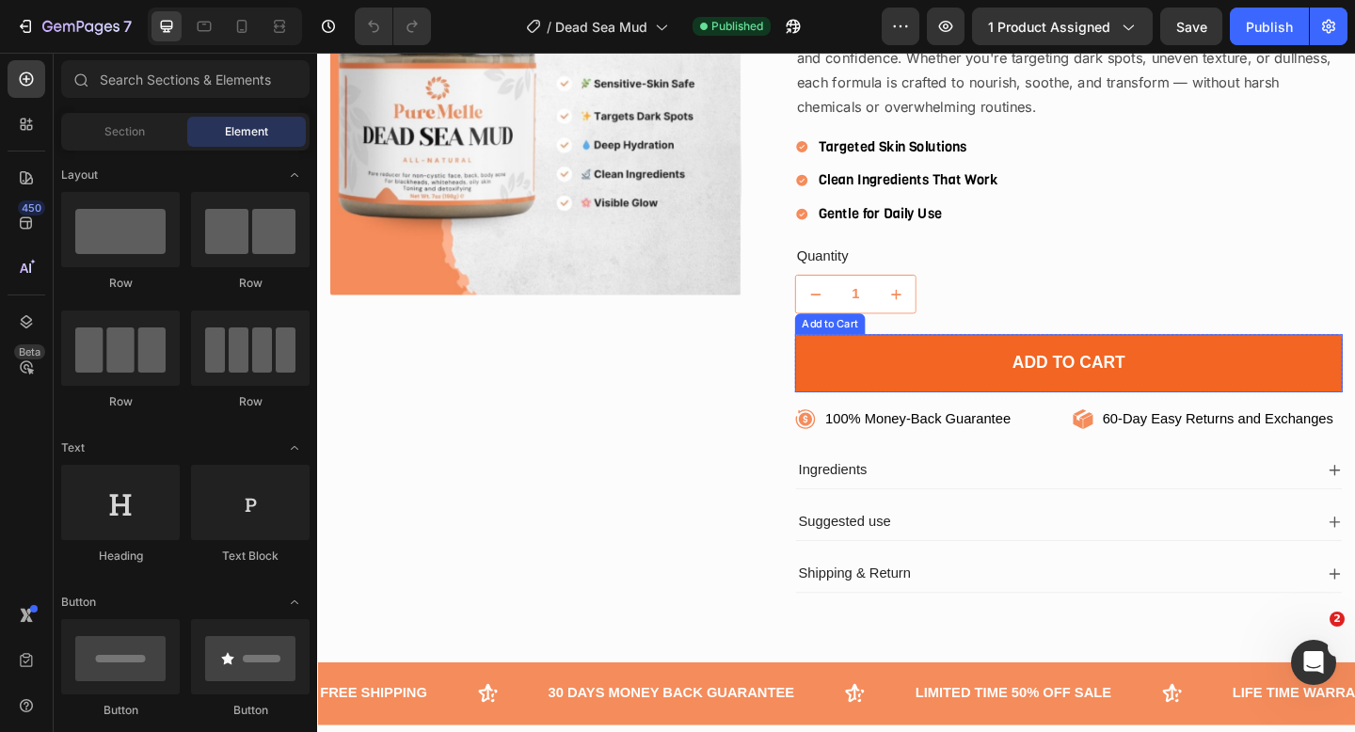
scroll to position [333, 0]
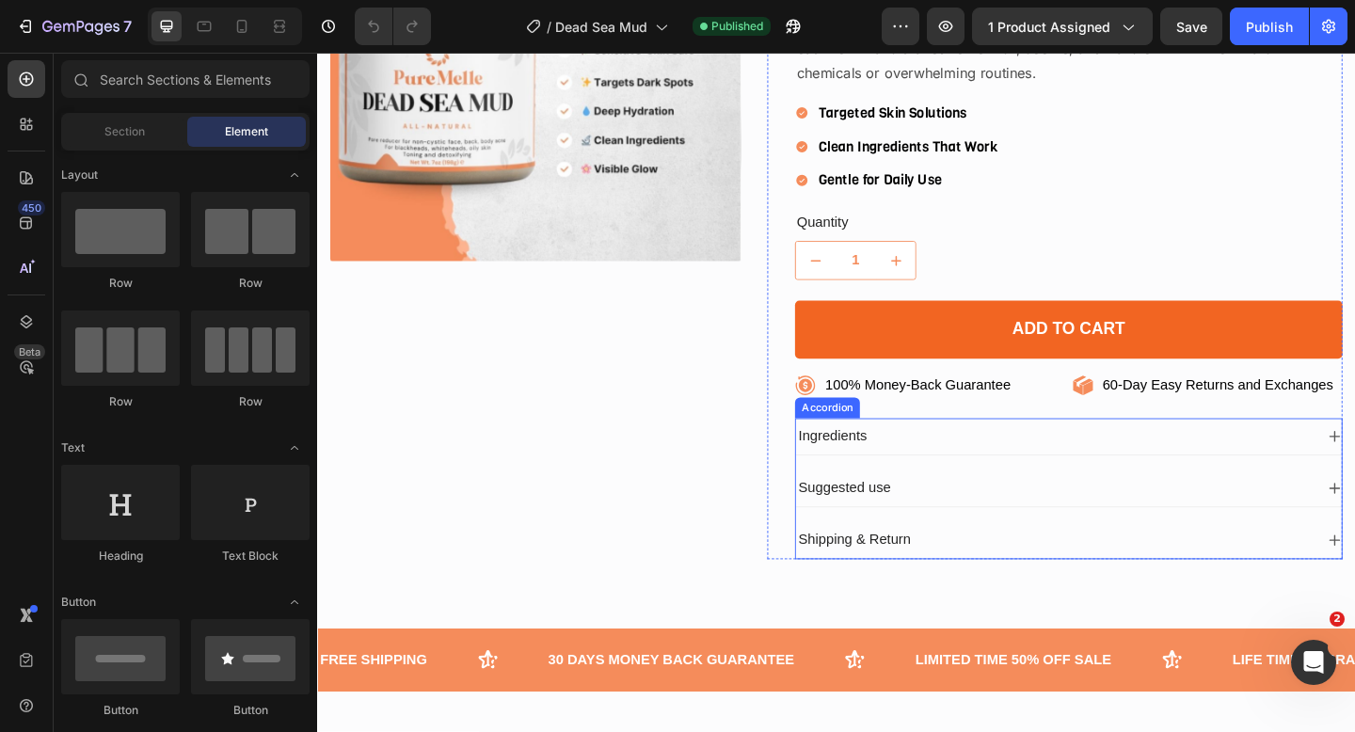
click at [929, 478] on div "Ingredients" at bounding box center [1119, 470] width 564 height 25
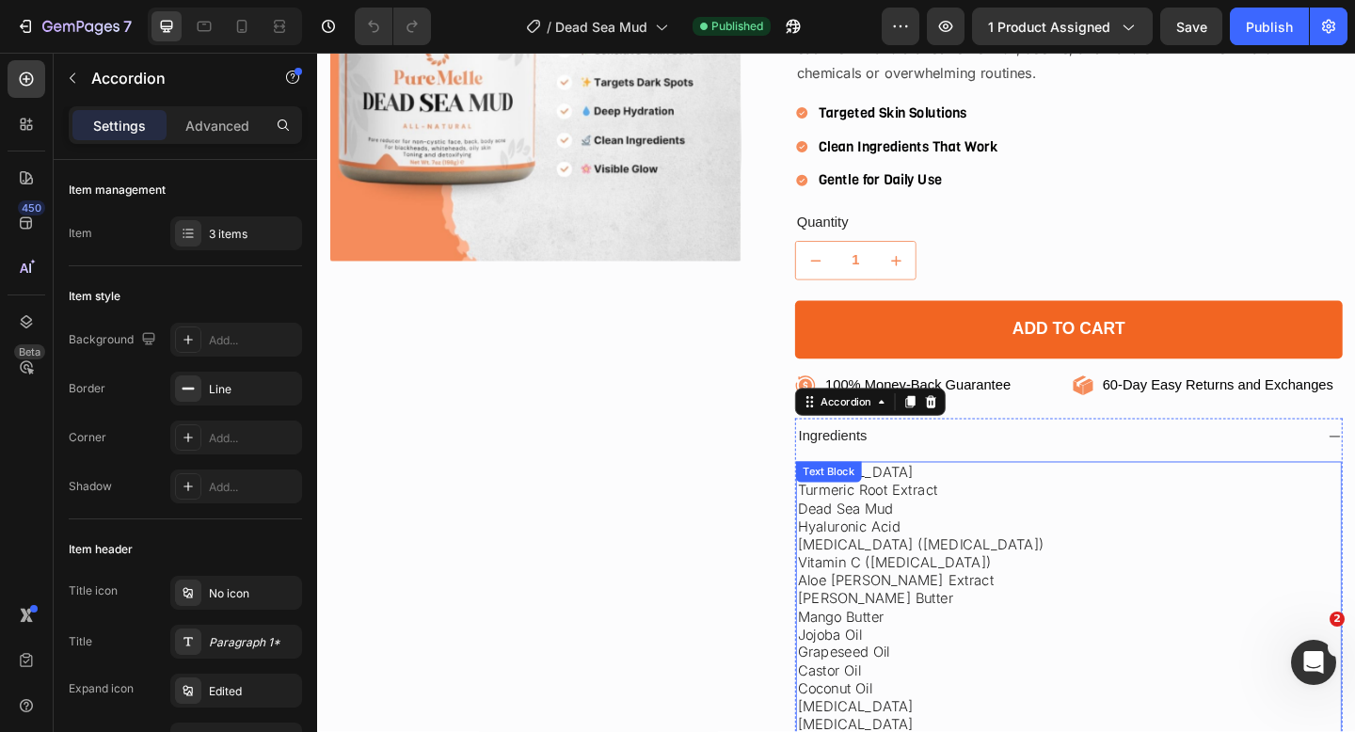
click at [952, 551] on p "Dead Sea Mud" at bounding box center [1134, 549] width 590 height 20
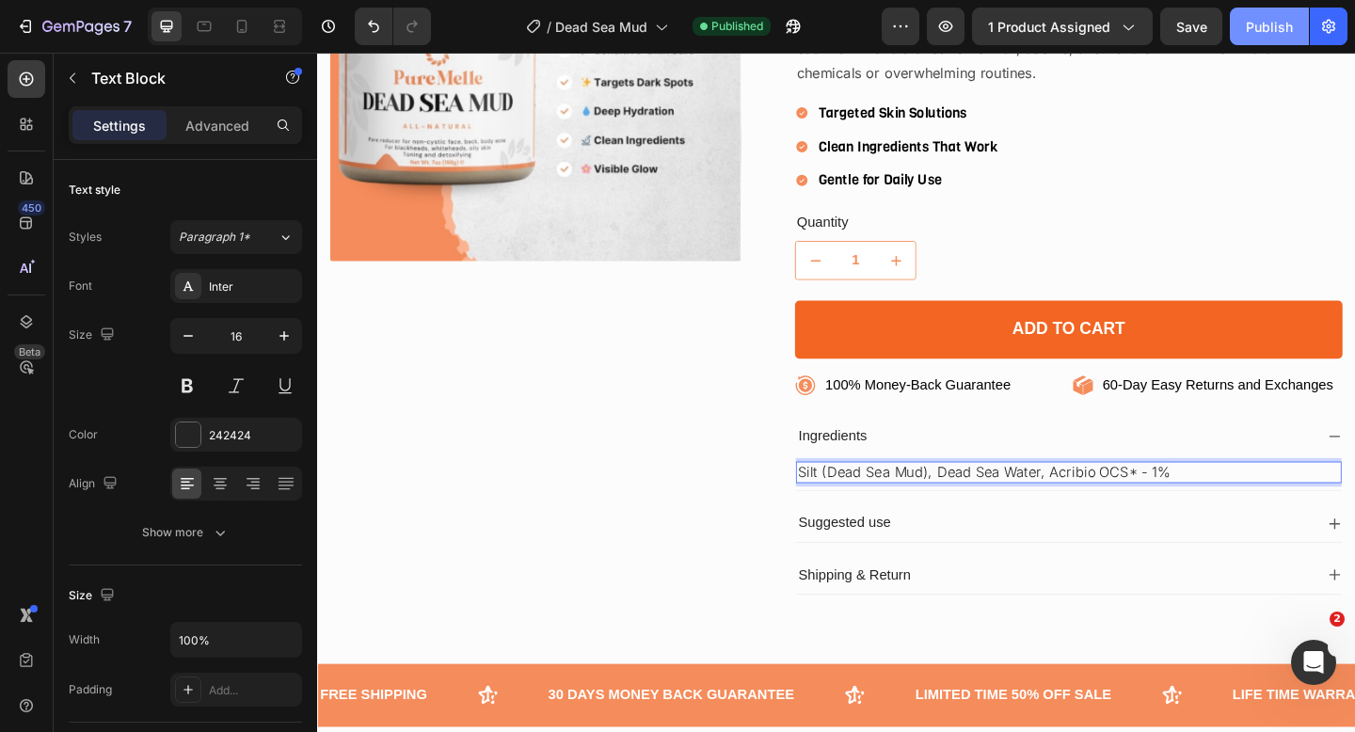
click at [1260, 28] on div "Publish" at bounding box center [1269, 27] width 47 height 20
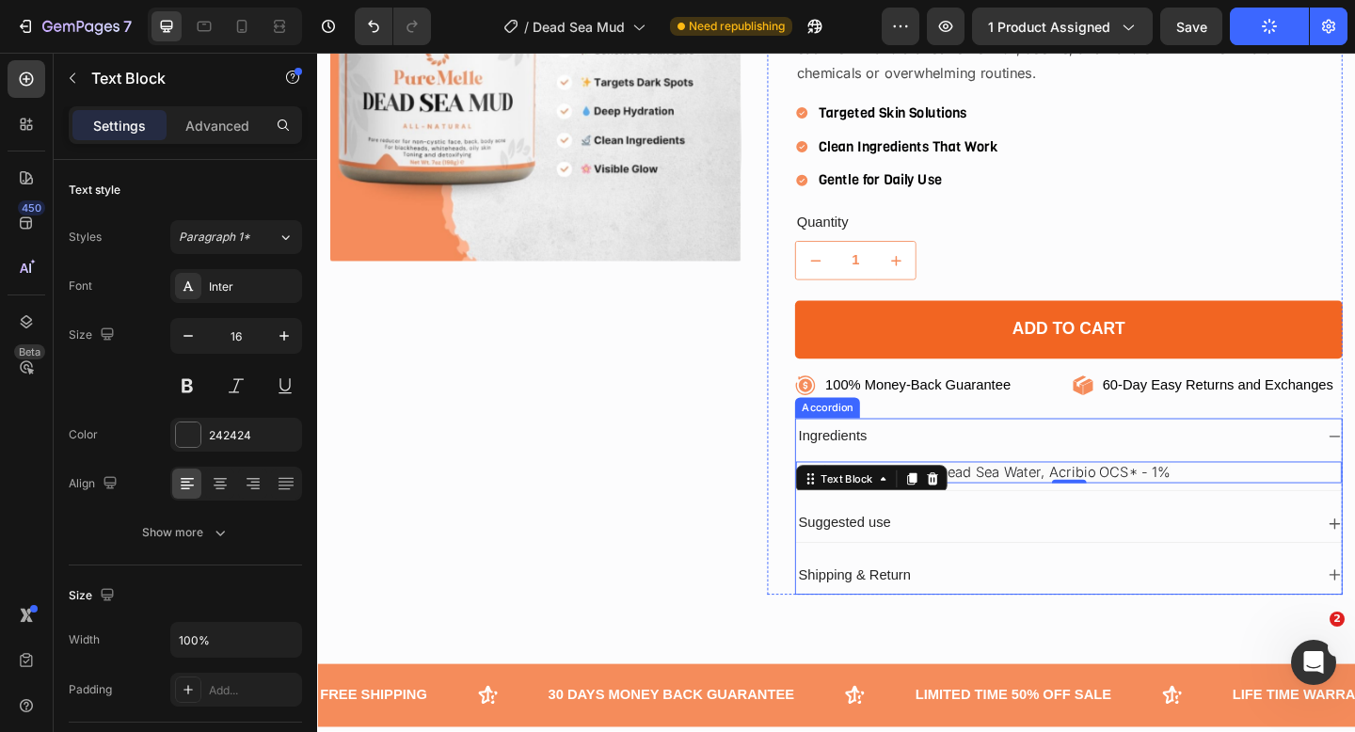
scroll to position [421, 0]
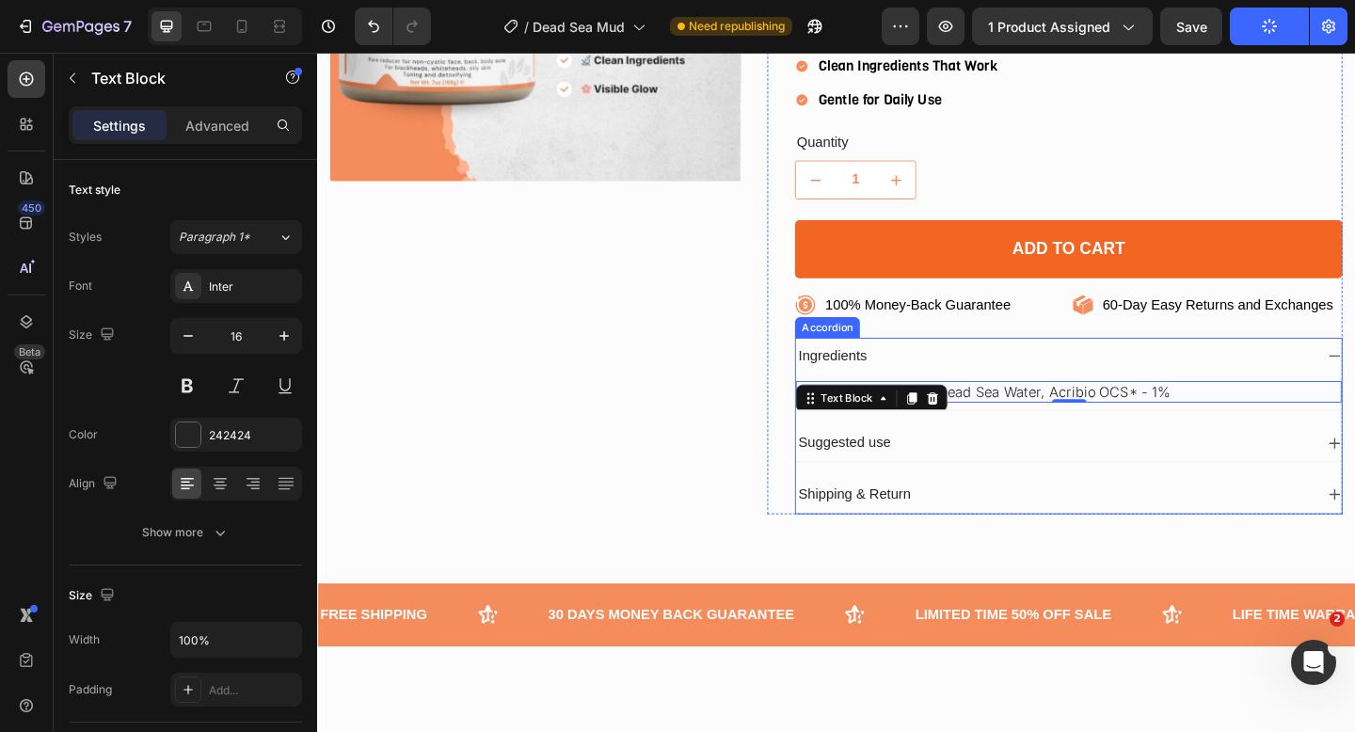
click at [969, 479] on div "Suggested use" at bounding box center [1119, 477] width 564 height 25
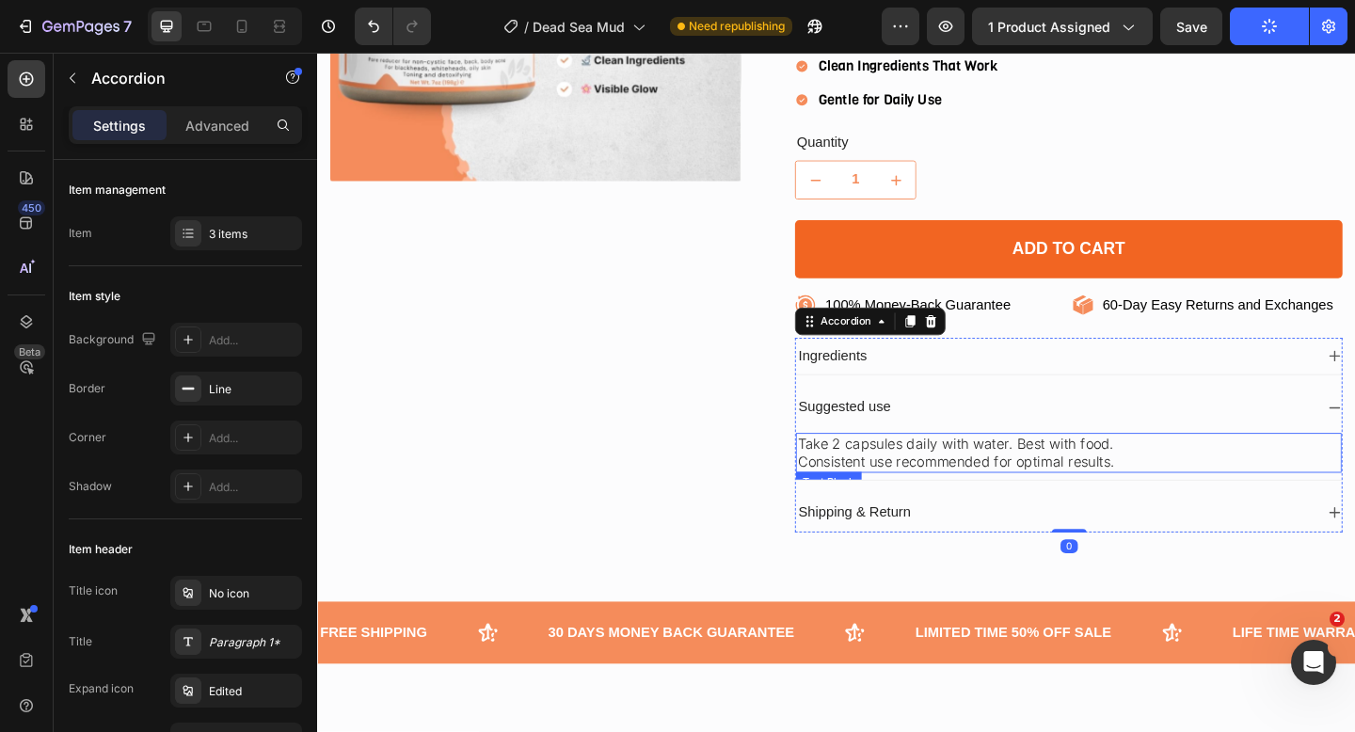
click at [944, 500] on p "Consistent use recommended for optimal results." at bounding box center [1134, 498] width 590 height 20
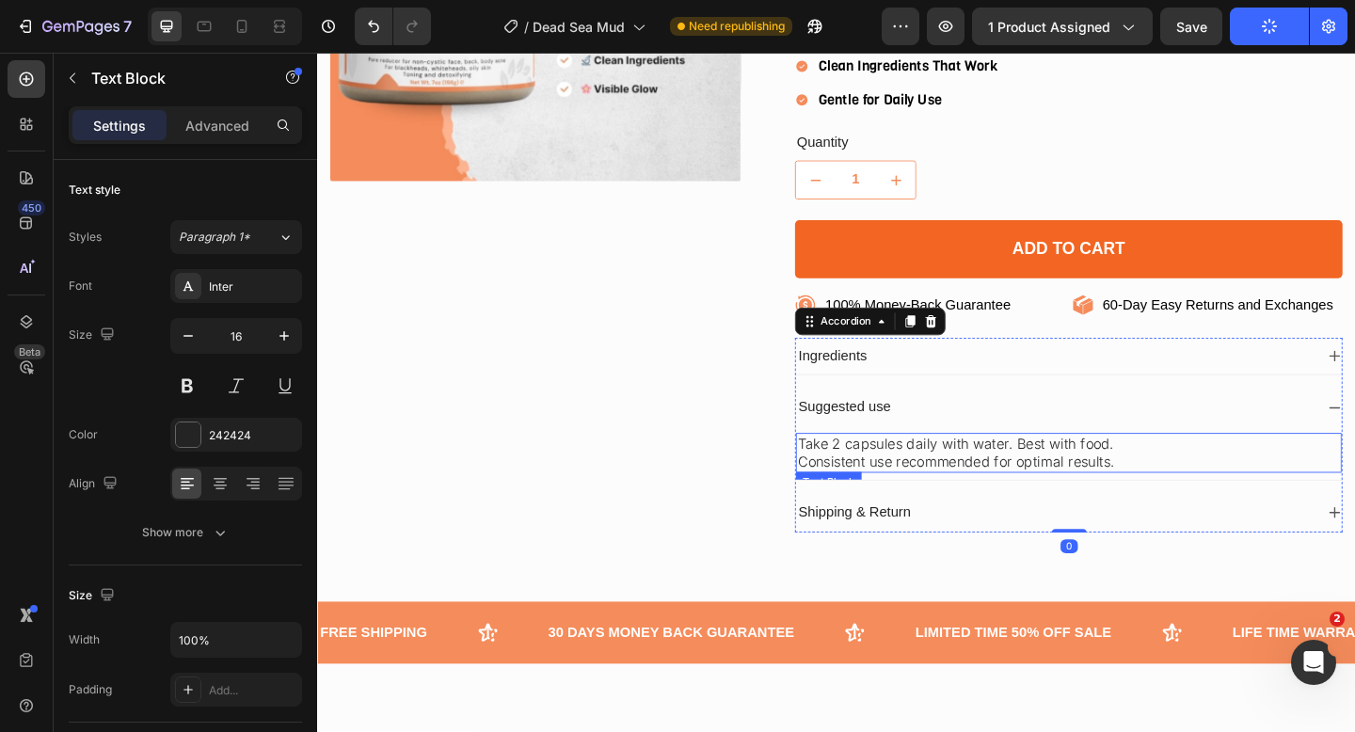
click at [944, 500] on p "Consistent use recommended for optimal results." at bounding box center [1134, 498] width 590 height 20
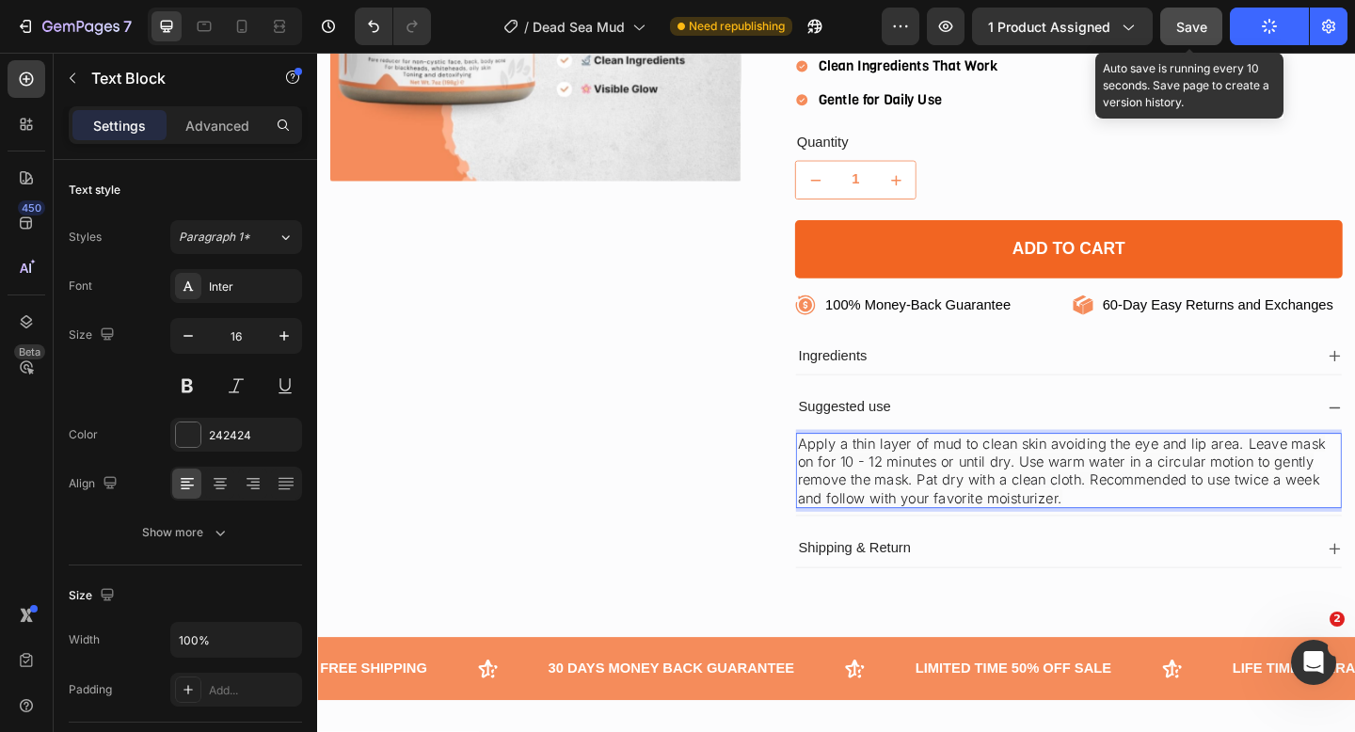
click at [1203, 26] on span "Save" at bounding box center [1191, 27] width 31 height 16
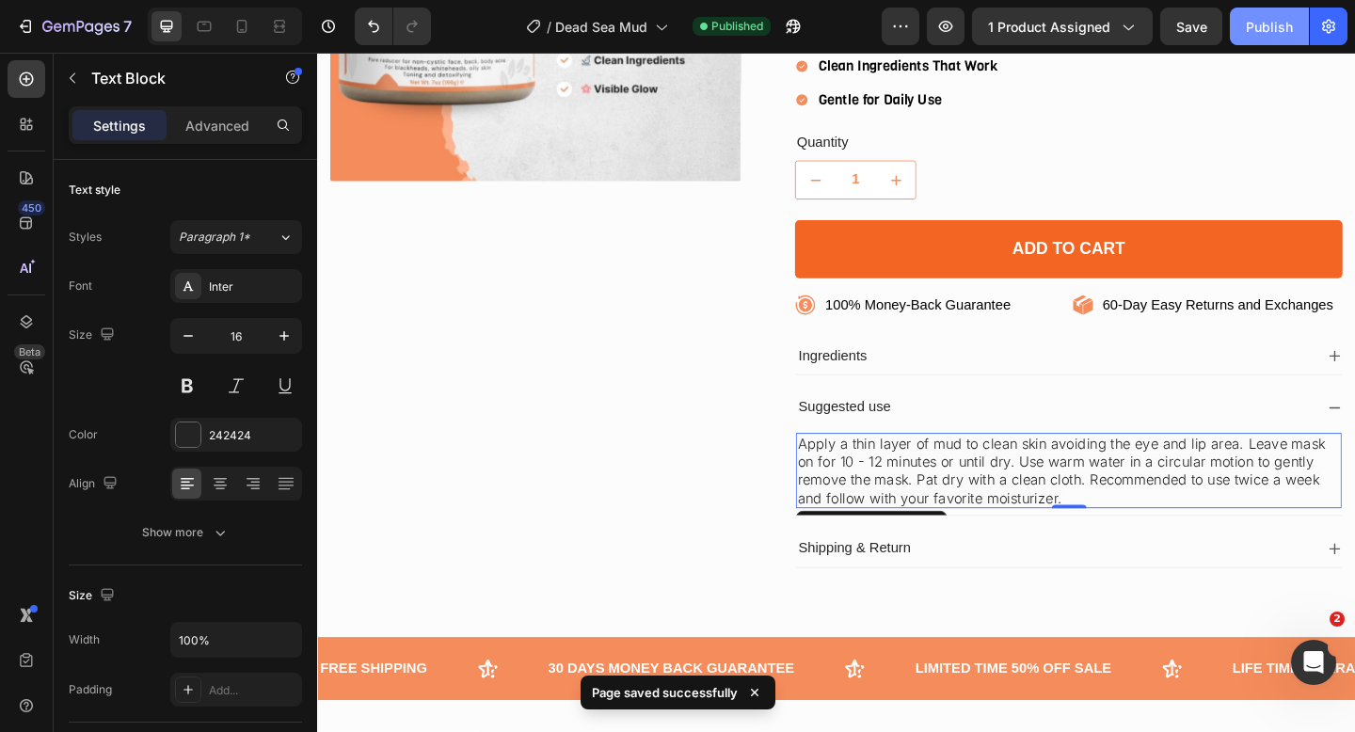
click at [1260, 25] on div "Publish" at bounding box center [1269, 27] width 47 height 20
